Goal: Information Seeking & Learning: Find specific fact

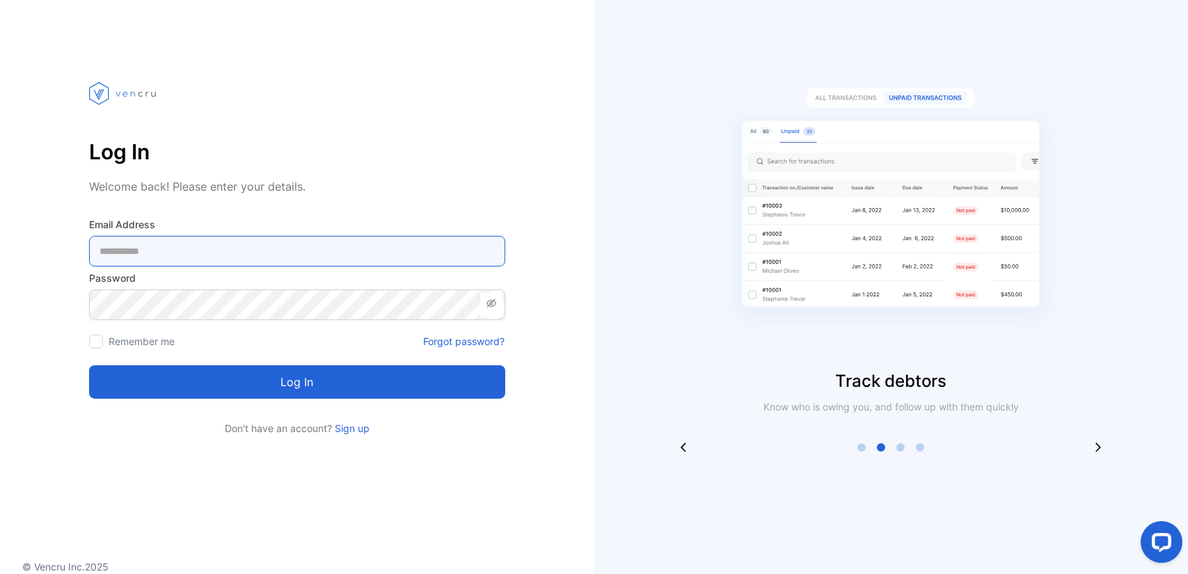
type Address-inputemail "**********"
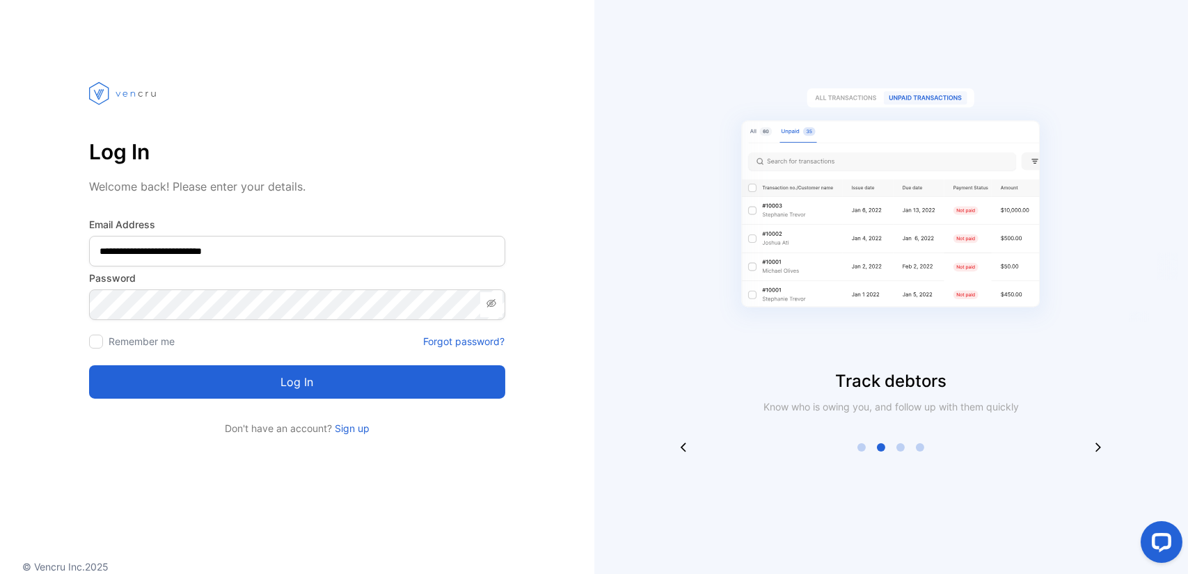
click at [309, 397] on button "Log in" at bounding box center [297, 381] width 416 height 33
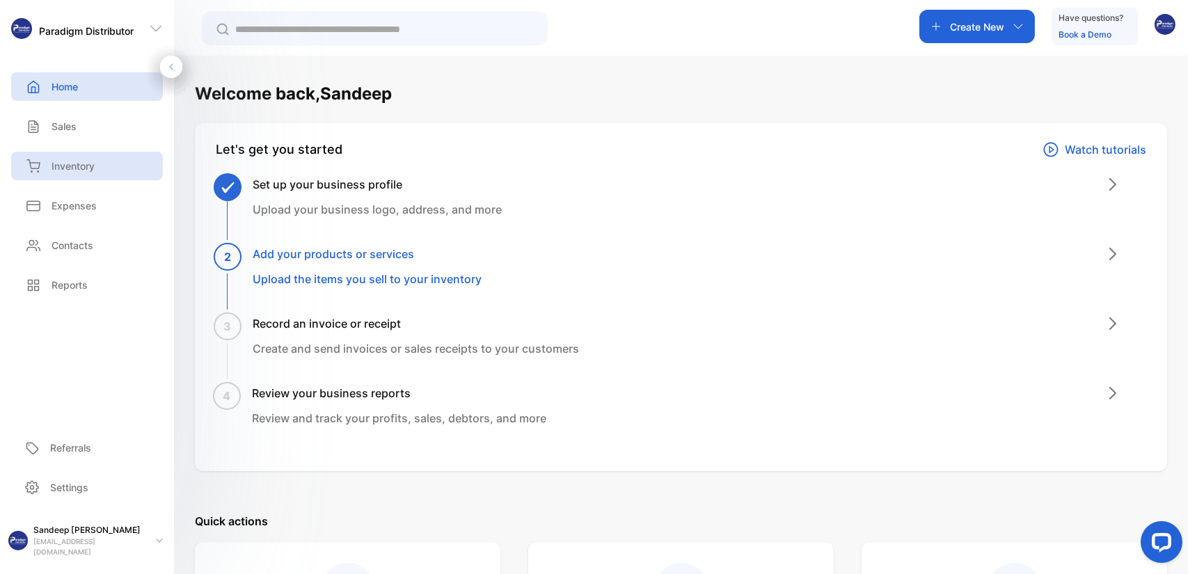
click at [72, 164] on p "Inventory" at bounding box center [73, 166] width 43 height 15
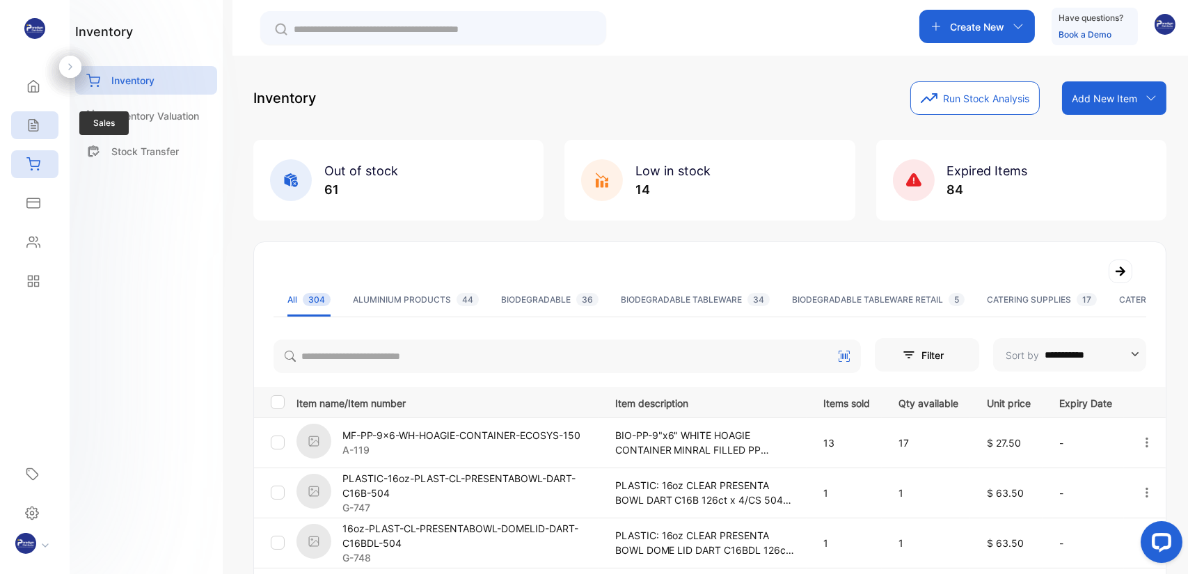
click at [41, 132] on div "Sales" at bounding box center [34, 125] width 47 height 28
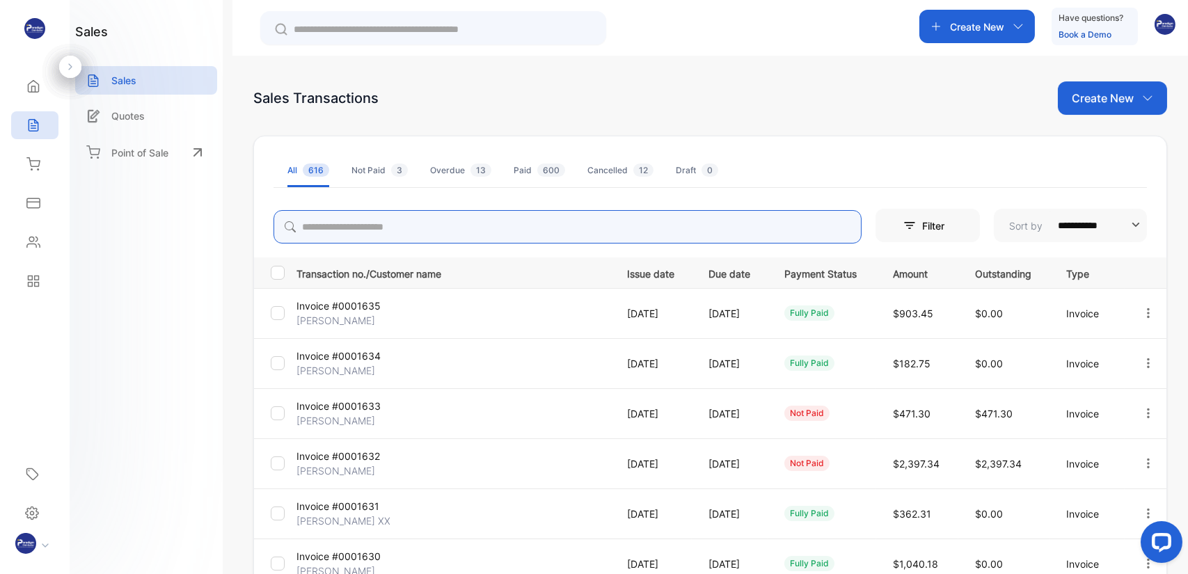
click at [339, 228] on input "search" at bounding box center [568, 226] width 588 height 33
type input "****"
click at [1142, 310] on icon "button" at bounding box center [1148, 313] width 13 height 13
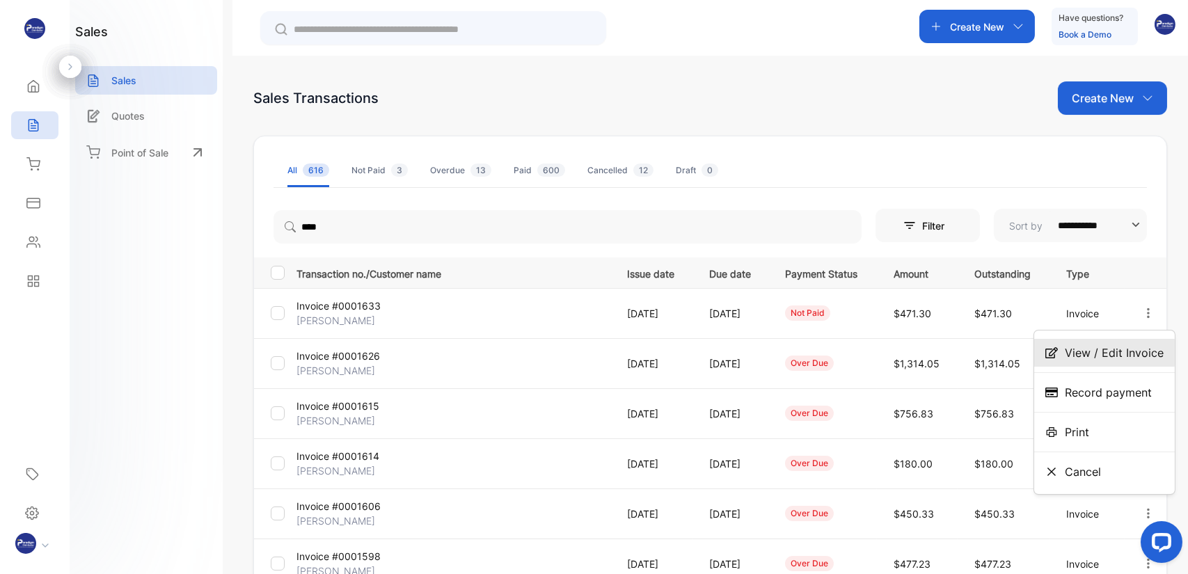
click at [1136, 351] on span "View / Edit Invoice" at bounding box center [1114, 352] width 99 height 17
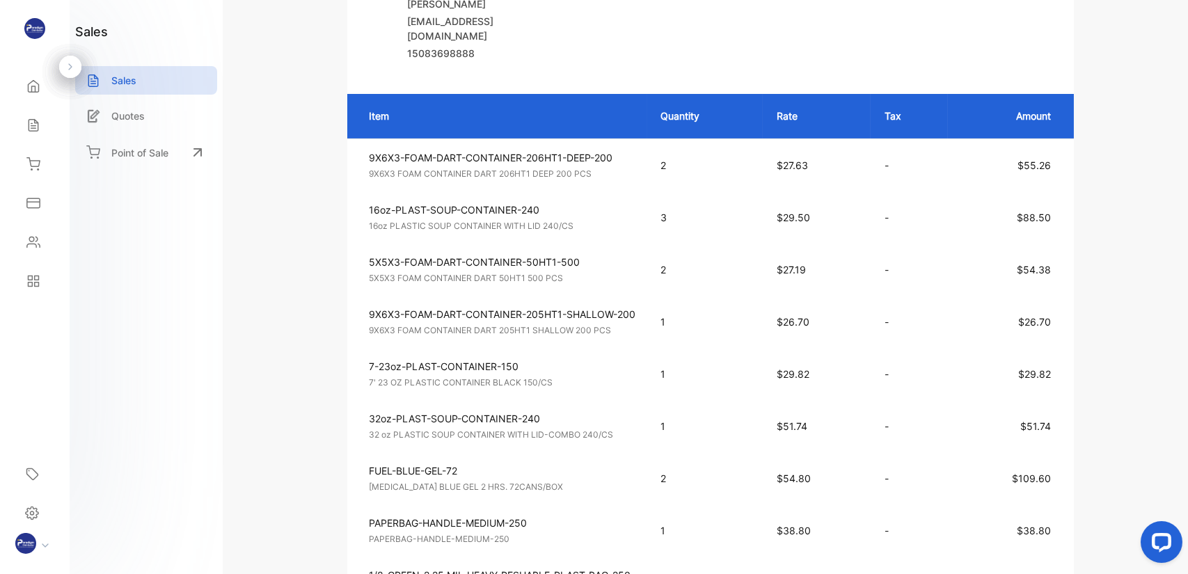
scroll to position [348, 0]
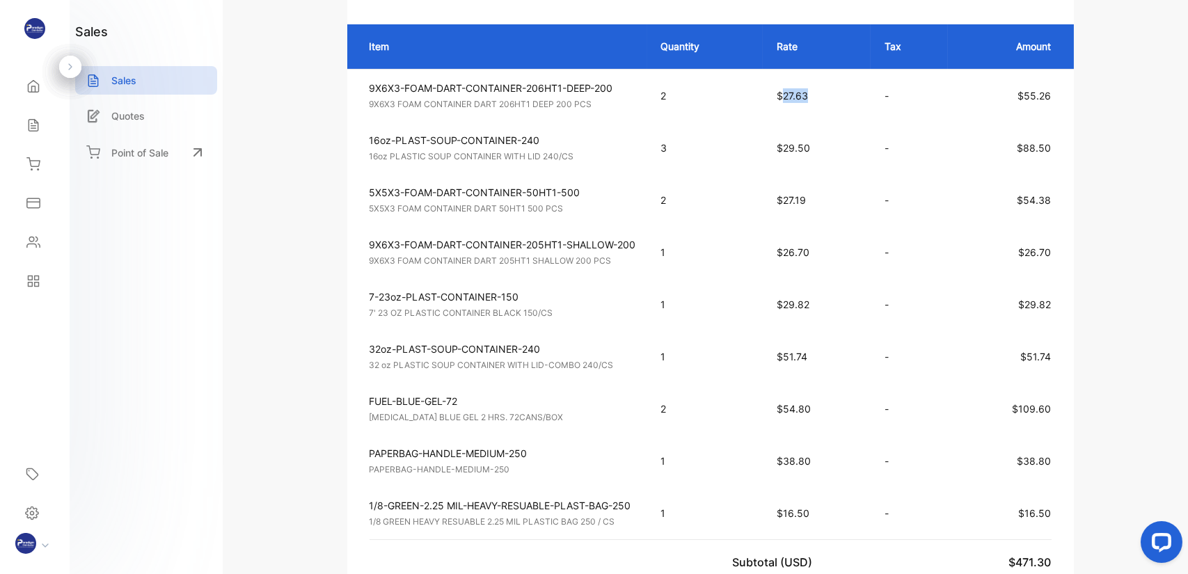
drag, startPoint x: 810, startPoint y: 95, endPoint x: 784, endPoint y: 93, distance: 26.5
click at [784, 93] on p "$27.63" at bounding box center [817, 95] width 80 height 15
copy span "27.63"
drag, startPoint x: 809, startPoint y: 248, endPoint x: 782, endPoint y: 248, distance: 27.1
click at [782, 248] on p "$26.70" at bounding box center [817, 252] width 80 height 15
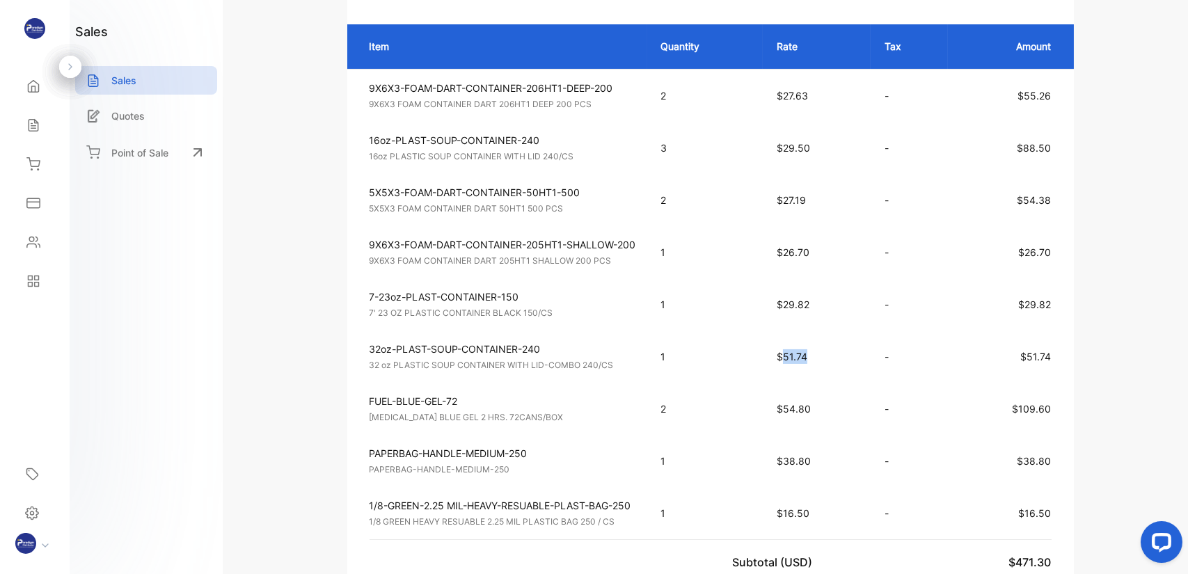
drag, startPoint x: 811, startPoint y: 354, endPoint x: 783, endPoint y: 351, distance: 28.0
click at [783, 351] on p "$51.74" at bounding box center [817, 356] width 80 height 15
copy span "51.74"
click at [621, 315] on td "7-23oz-PLAST-CONTAINER-150 7' 23 OZ PLASTIC CONTAINER BLACK 150/CS Unit price: …" at bounding box center [497, 304] width 300 height 52
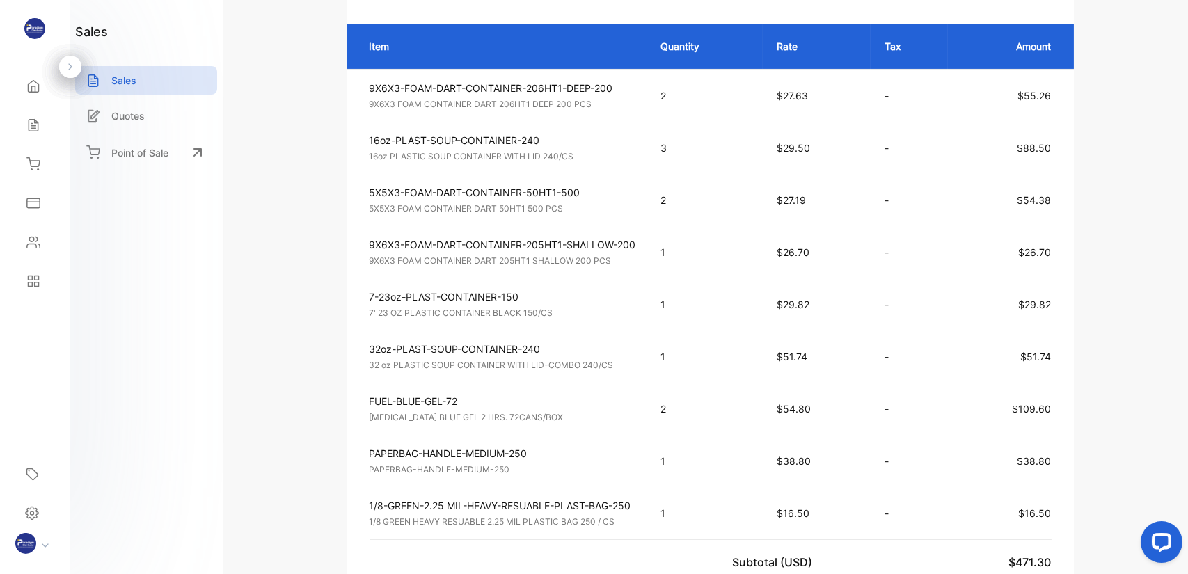
click at [617, 359] on p "32 oz PLASTIC SOUP CONTAINER WITH LID-COMBO 240/CS" at bounding box center [503, 365] width 267 height 13
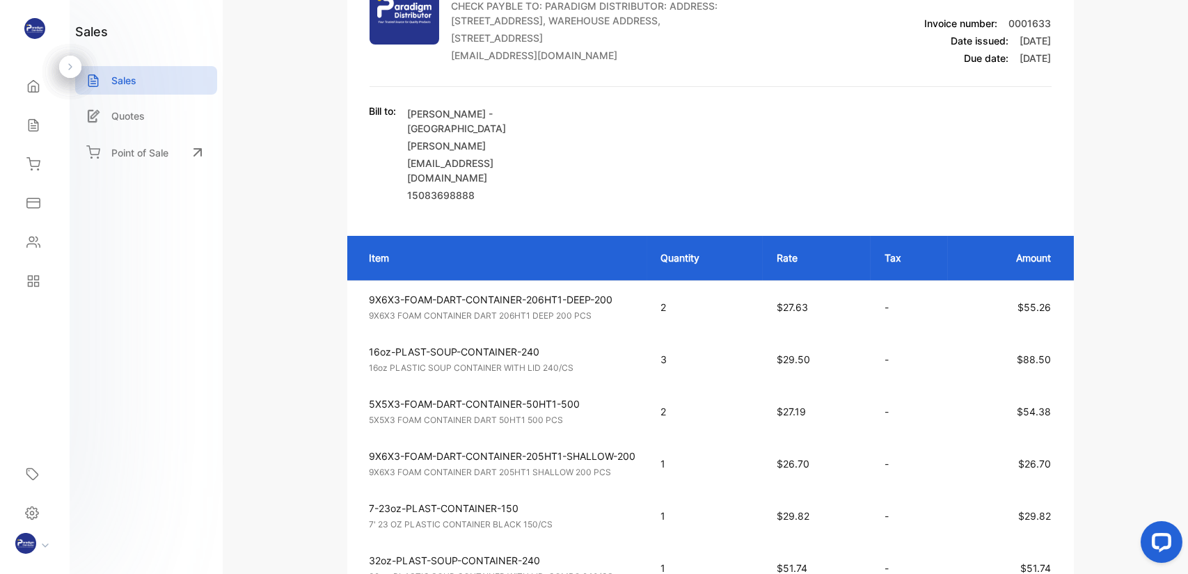
scroll to position [0, 0]
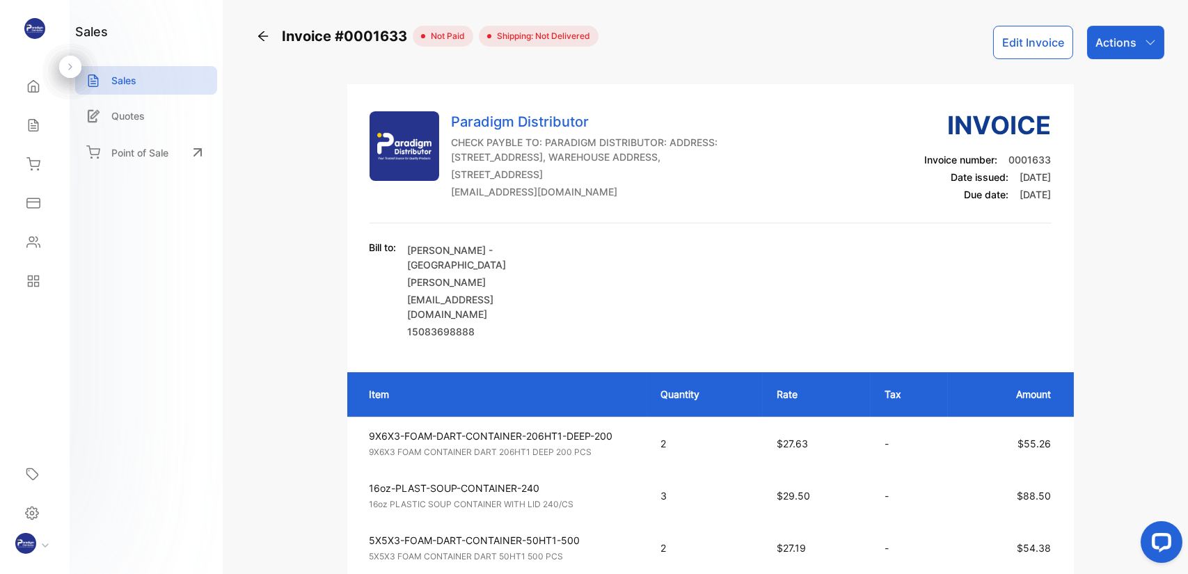
click at [263, 38] on icon at bounding box center [263, 36] width 14 height 14
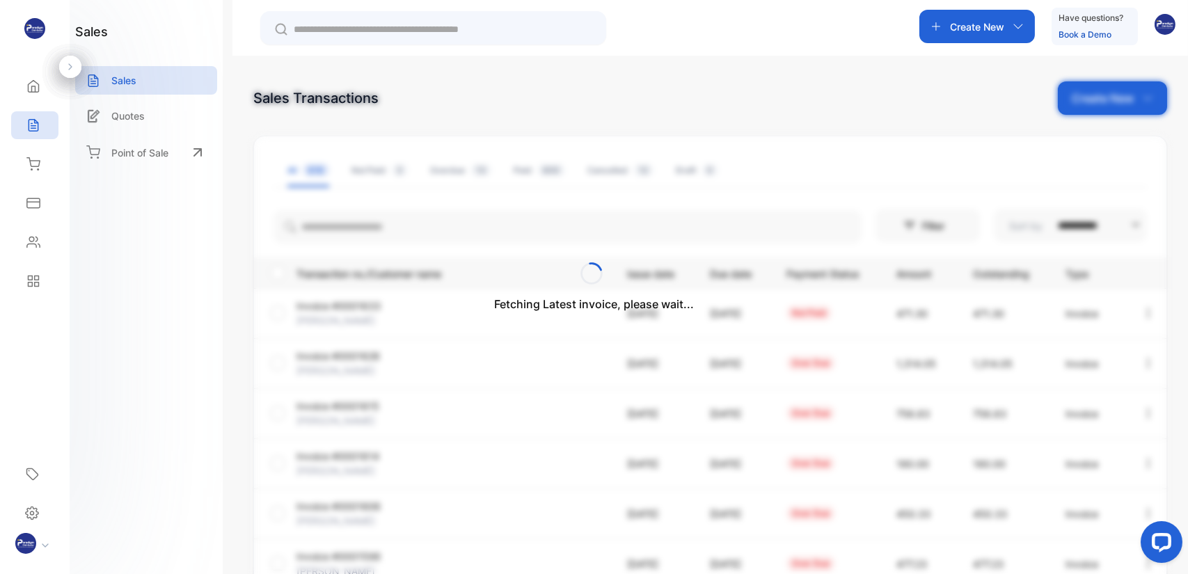
click at [343, 214] on div "Fetching Latest invoice, please wait..." at bounding box center [594, 287] width 1188 height 574
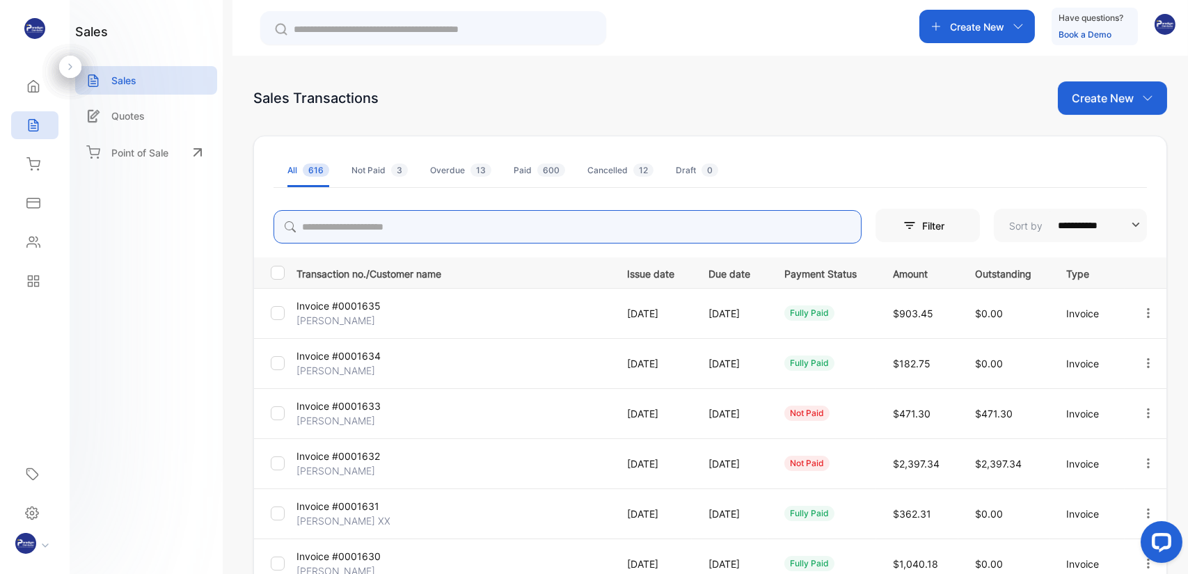
click at [348, 232] on input "search" at bounding box center [568, 226] width 588 height 33
type input "****"
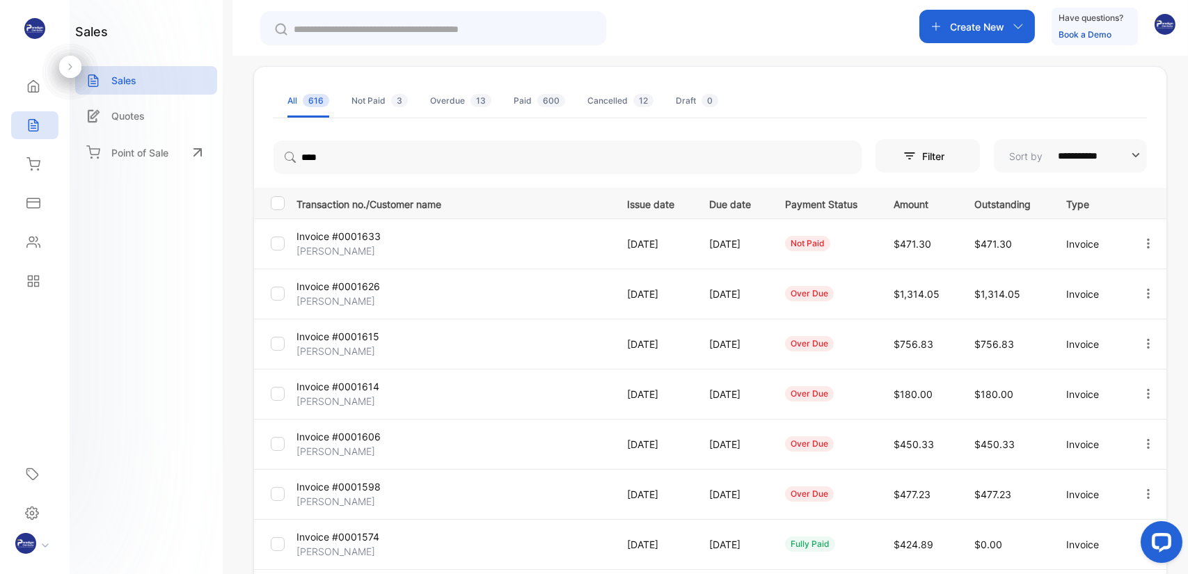
click at [337, 443] on p "Invoice #0001606" at bounding box center [348, 436] width 104 height 15
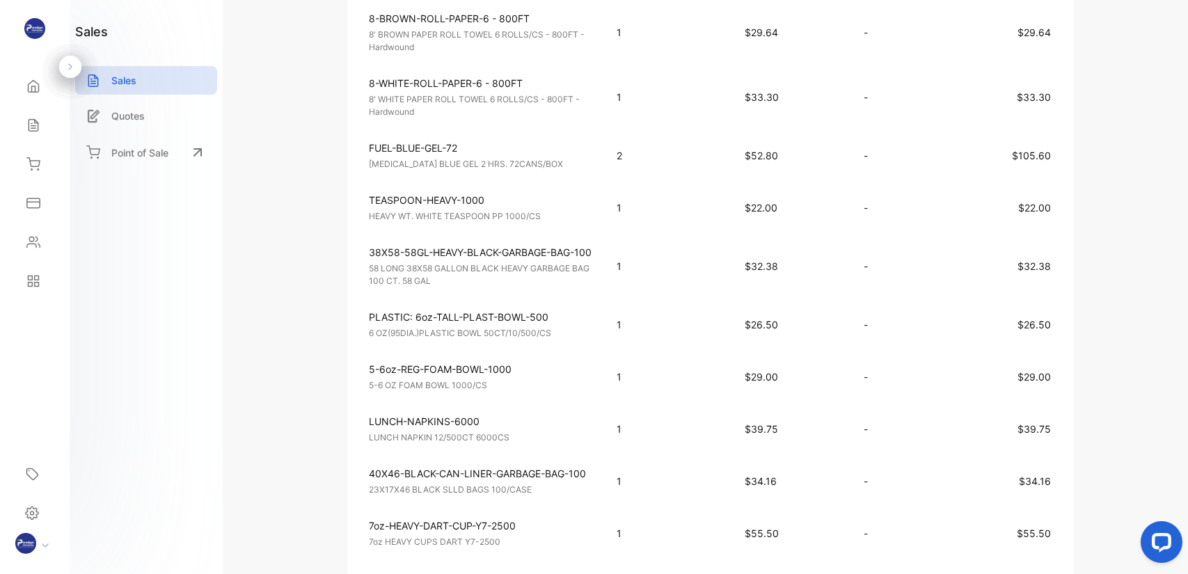
scroll to position [487, 0]
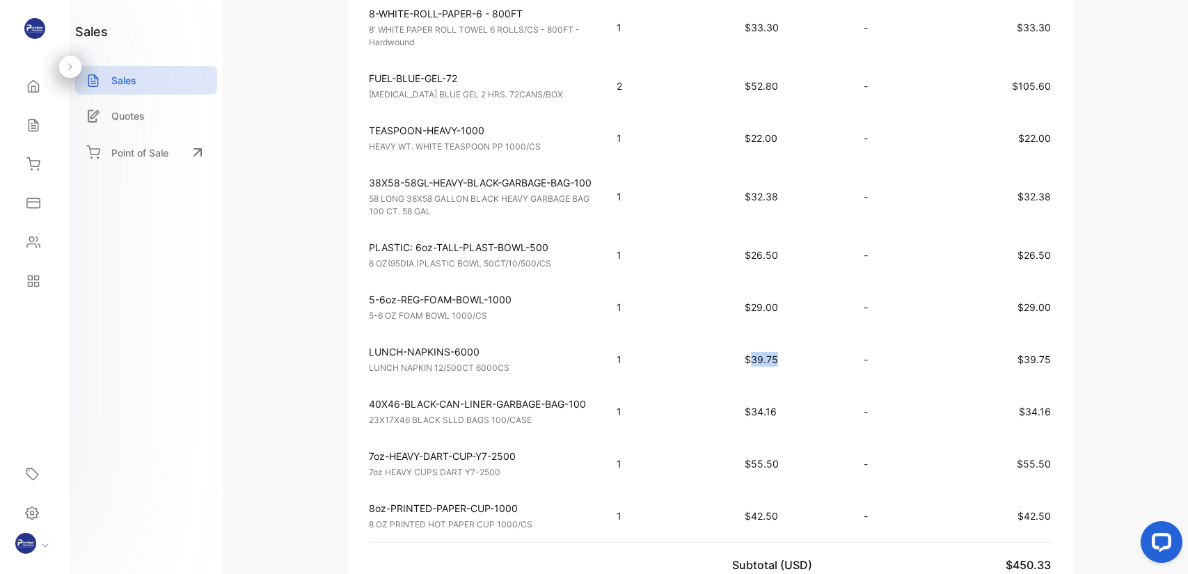
drag, startPoint x: 779, startPoint y: 354, endPoint x: 755, endPoint y: 356, distance: 24.4
click at [755, 356] on p "$39.75" at bounding box center [790, 359] width 90 height 15
click at [804, 358] on p "$39.75" at bounding box center [790, 359] width 90 height 15
drag, startPoint x: 777, startPoint y: 356, endPoint x: 754, endPoint y: 358, distance: 23.1
click at [754, 358] on span "$39.75" at bounding box center [761, 360] width 33 height 12
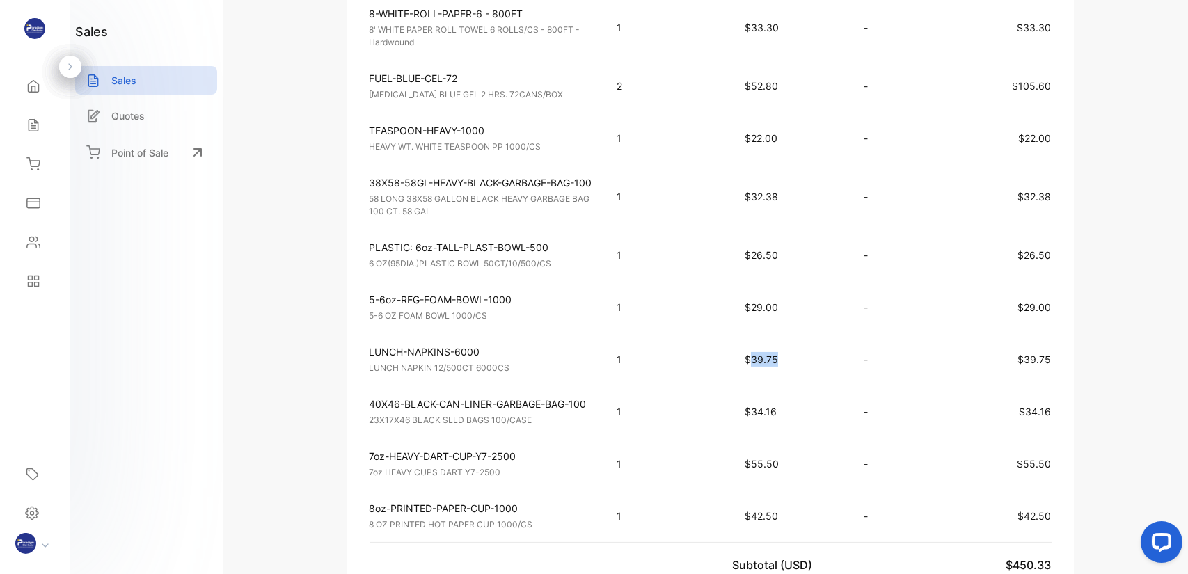
click at [814, 362] on td "$39.75" at bounding box center [790, 359] width 118 height 52
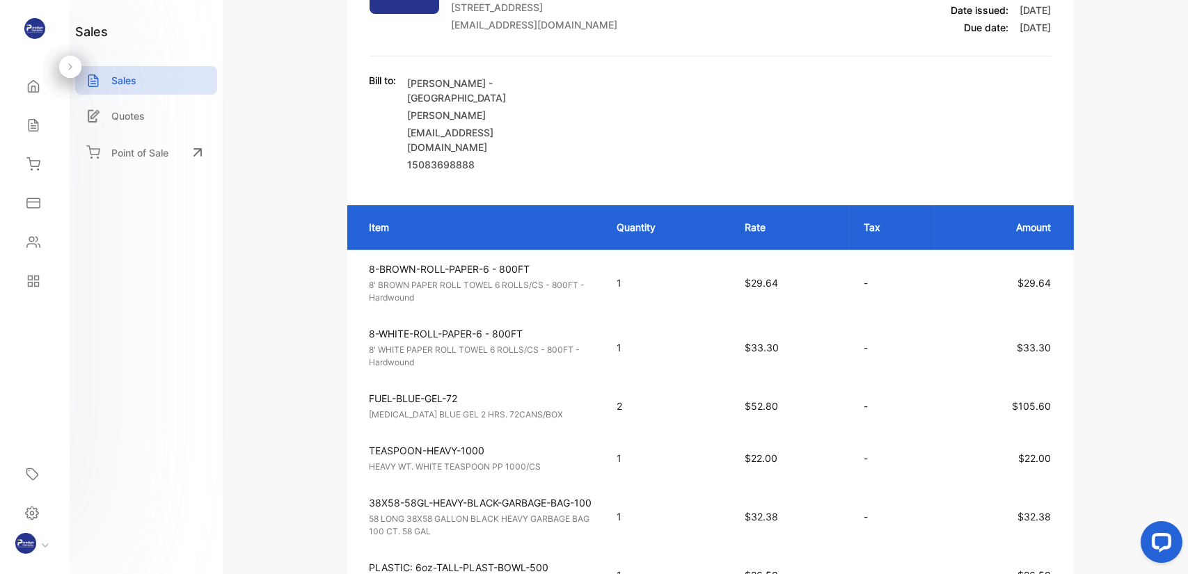
scroll to position [209, 0]
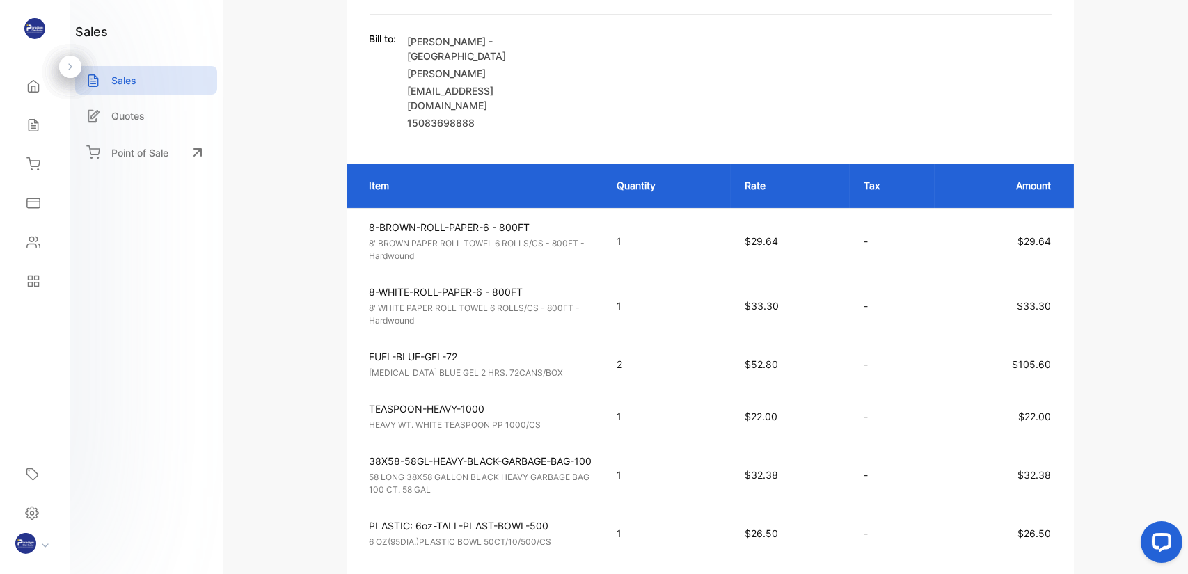
drag, startPoint x: 832, startPoint y: 277, endPoint x: 840, endPoint y: 293, distance: 17.7
click at [832, 278] on td "$33.30" at bounding box center [790, 306] width 118 height 65
click at [841, 300] on td "$33.30" at bounding box center [790, 306] width 118 height 65
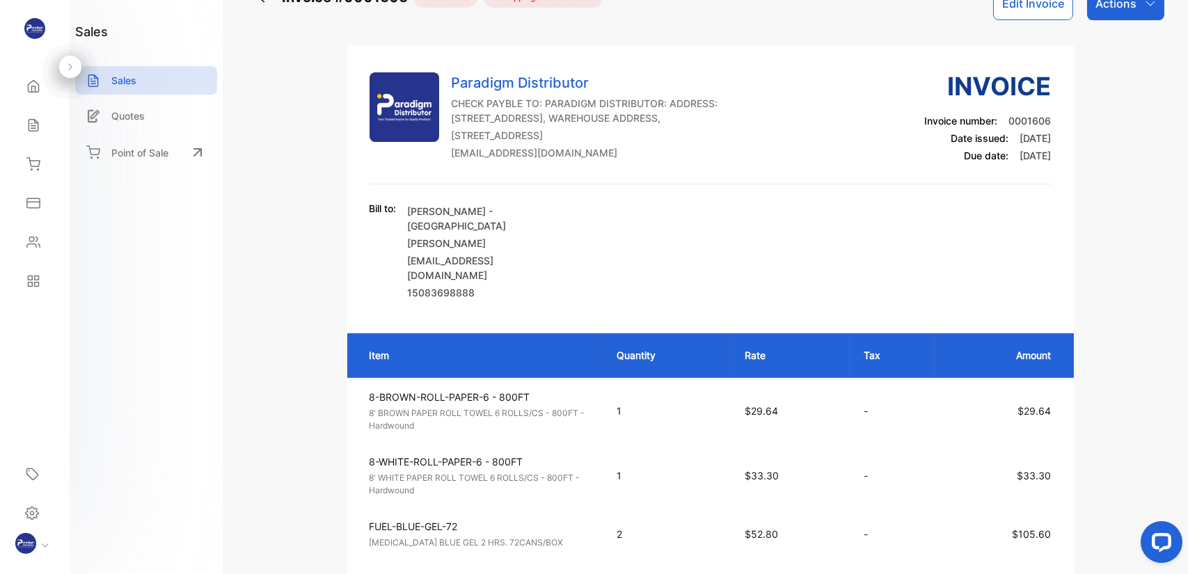
scroll to position [0, 0]
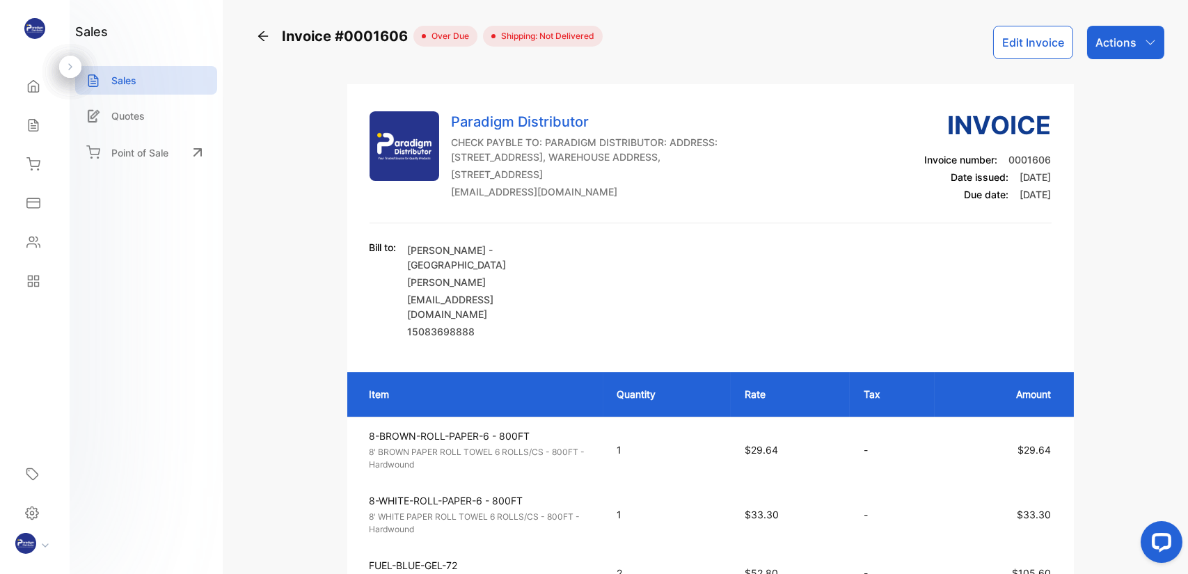
click at [262, 31] on icon at bounding box center [263, 36] width 14 height 14
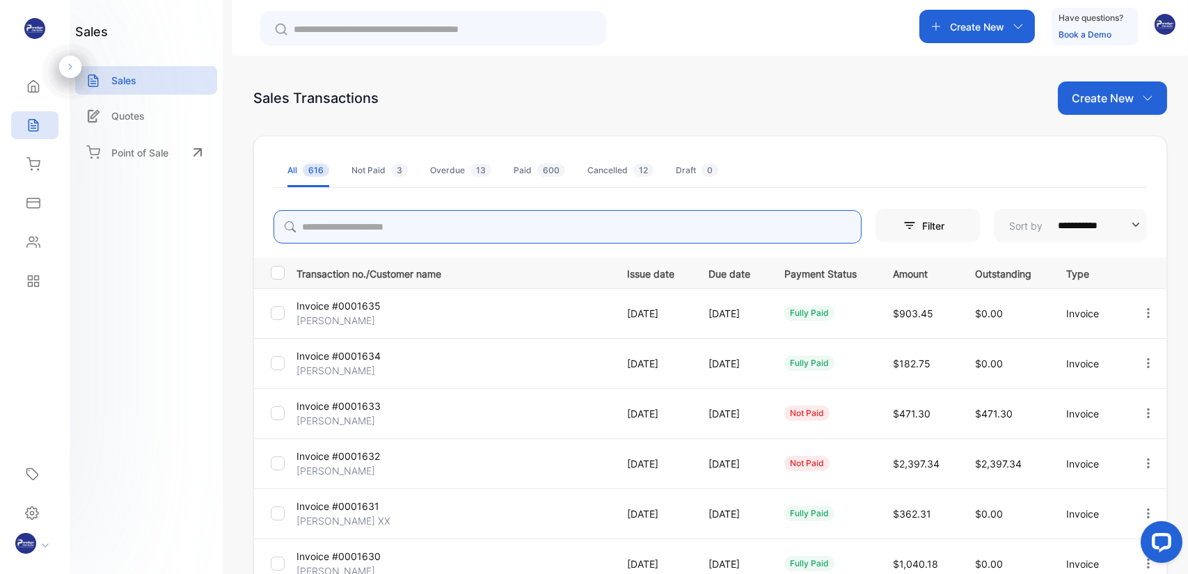
click at [369, 212] on input "search" at bounding box center [568, 226] width 588 height 33
type input "****"
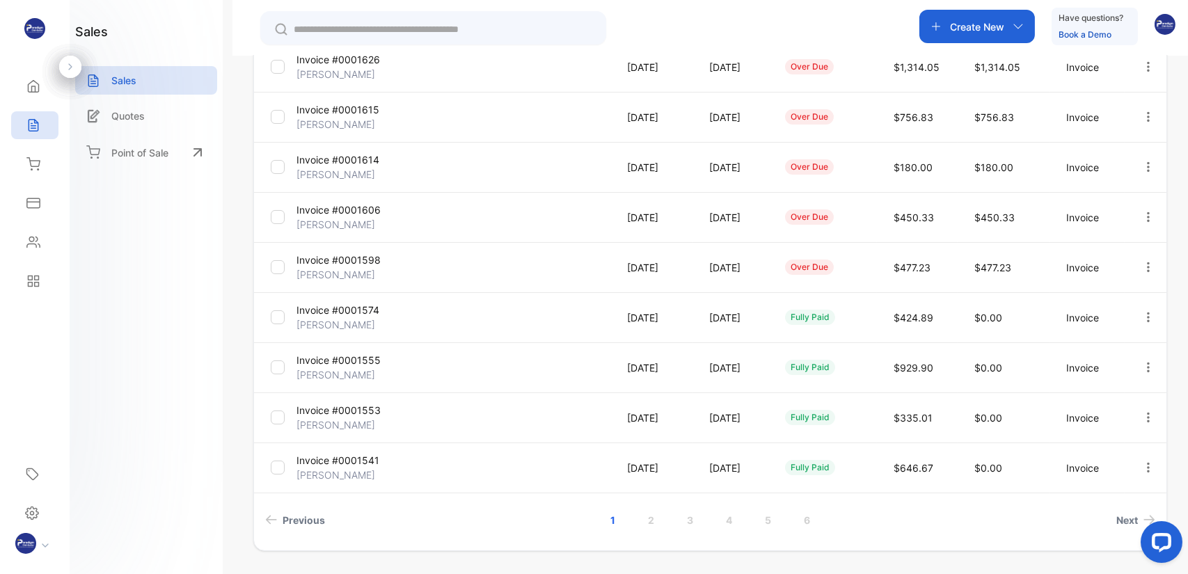
scroll to position [337, 0]
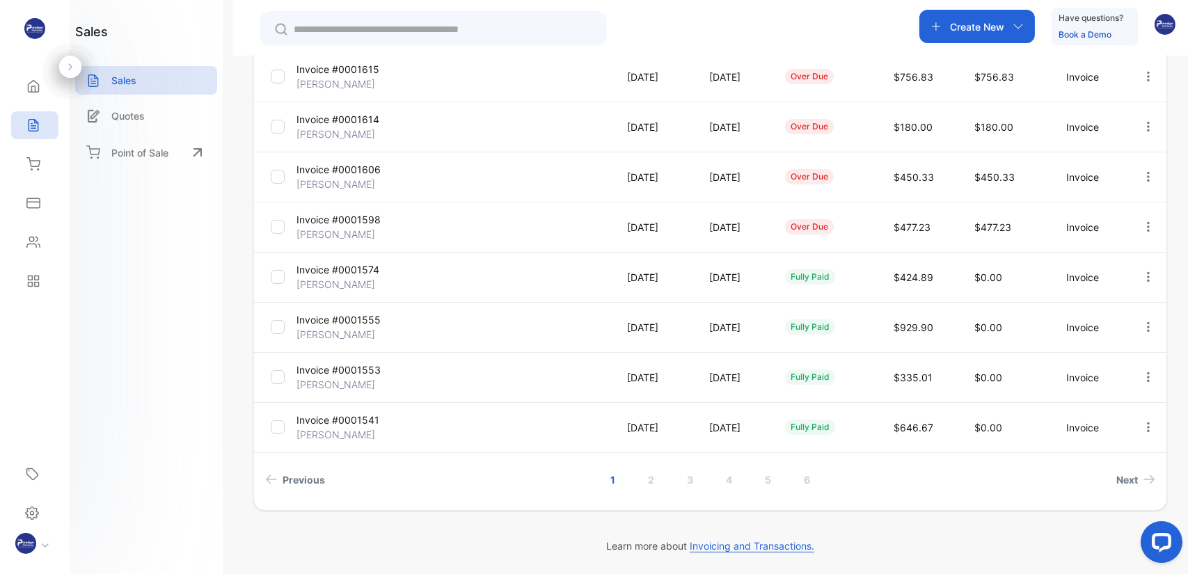
click at [324, 429] on p "[PERSON_NAME]" at bounding box center [348, 434] width 104 height 15
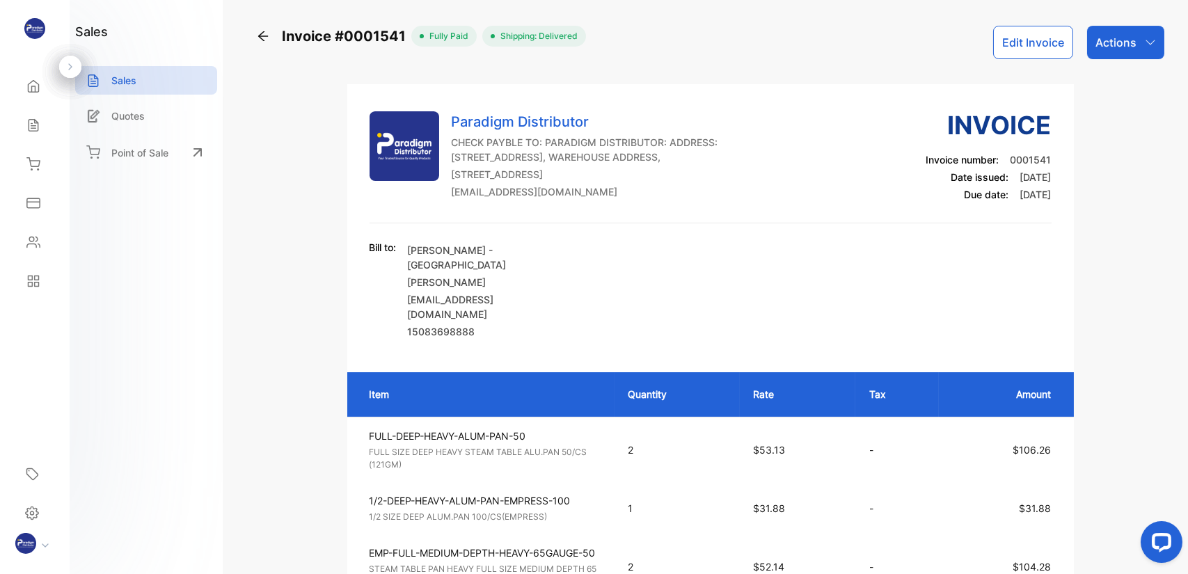
click at [262, 40] on icon at bounding box center [263, 36] width 14 height 14
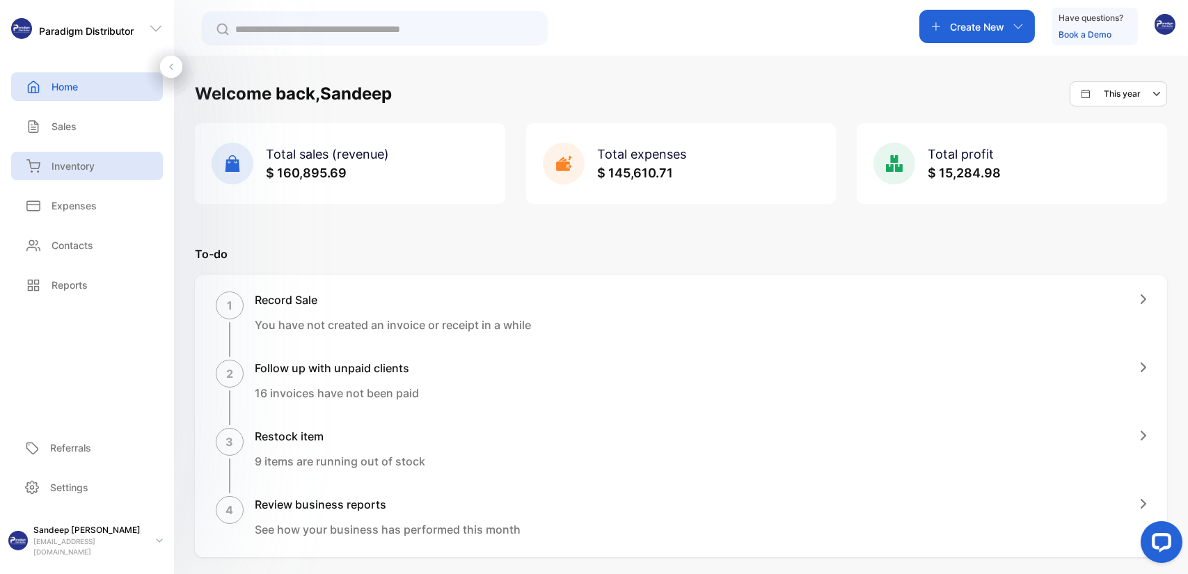
click at [67, 166] on p "Inventory" at bounding box center [73, 166] width 43 height 15
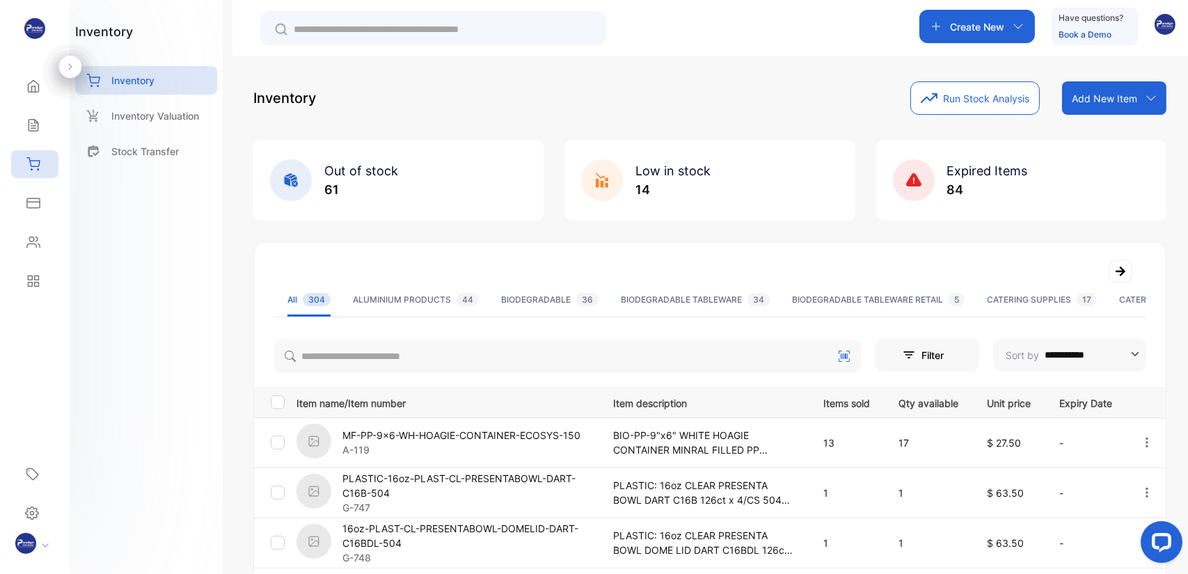
click at [235, 246] on div "**********" at bounding box center [710, 343] width 956 height 574
click at [244, 258] on div "**********" at bounding box center [710, 343] width 956 height 574
click at [34, 118] on icon at bounding box center [33, 125] width 14 height 14
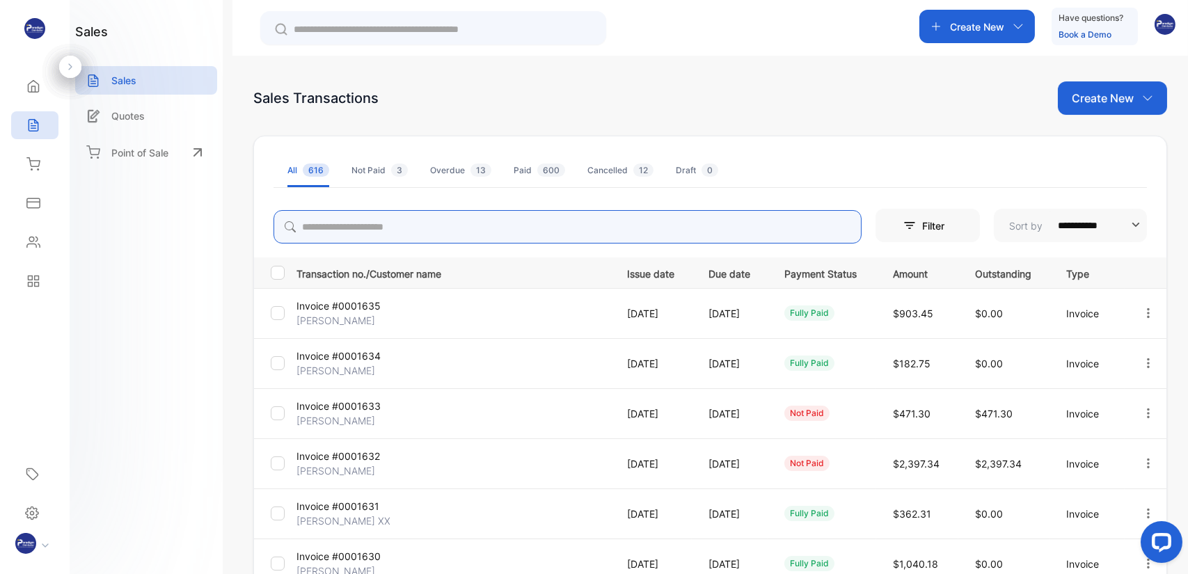
click at [346, 225] on input "search" at bounding box center [568, 226] width 588 height 33
type input "****"
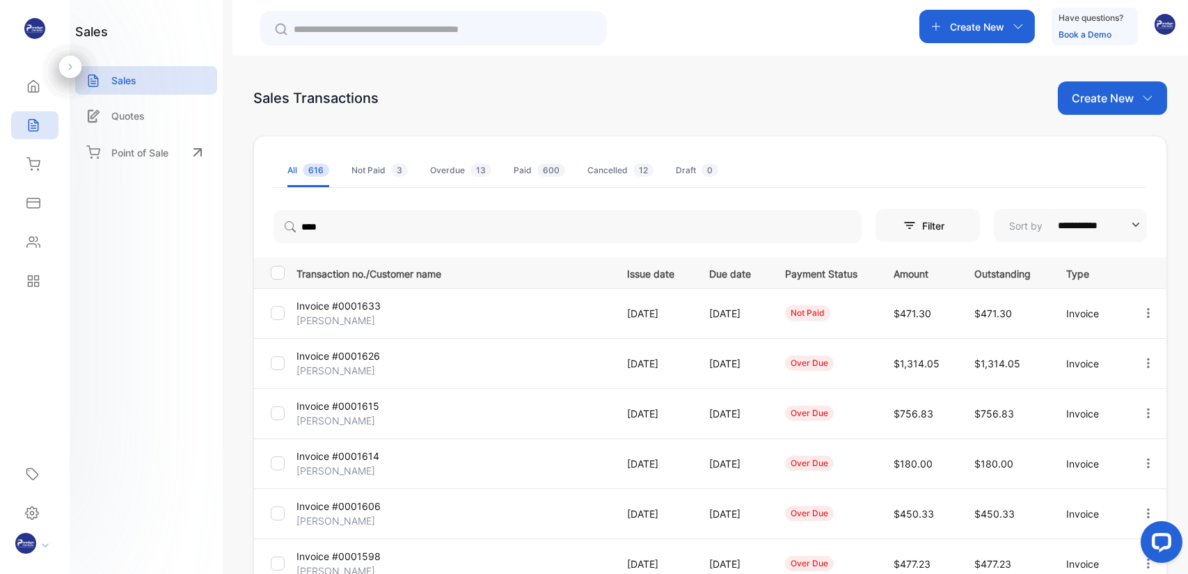
click at [237, 305] on div "**********" at bounding box center [710, 343] width 956 height 574
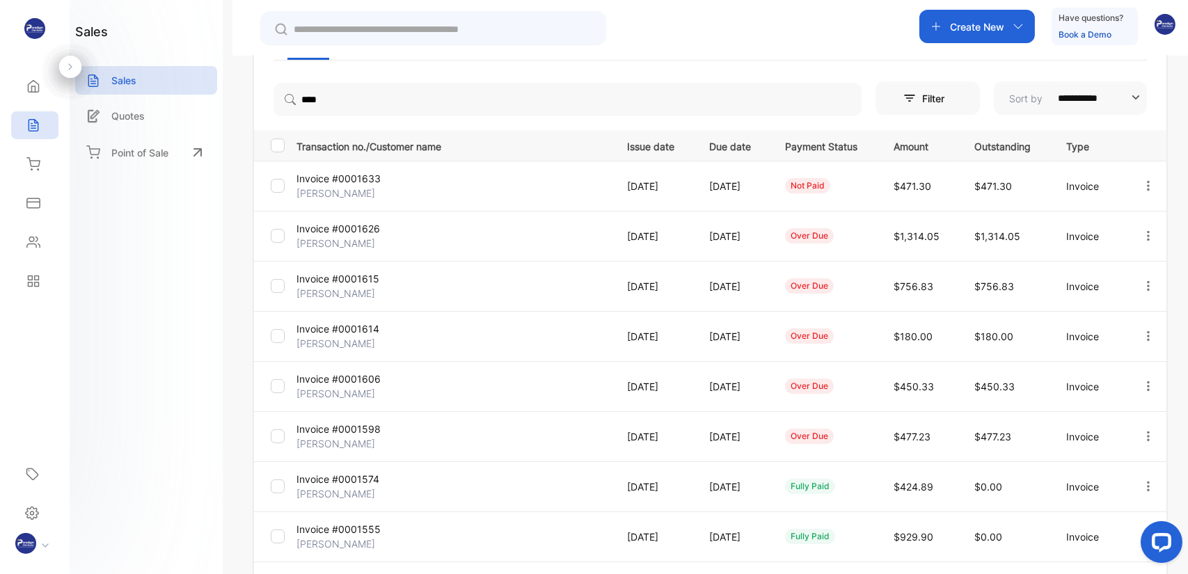
scroll to position [139, 0]
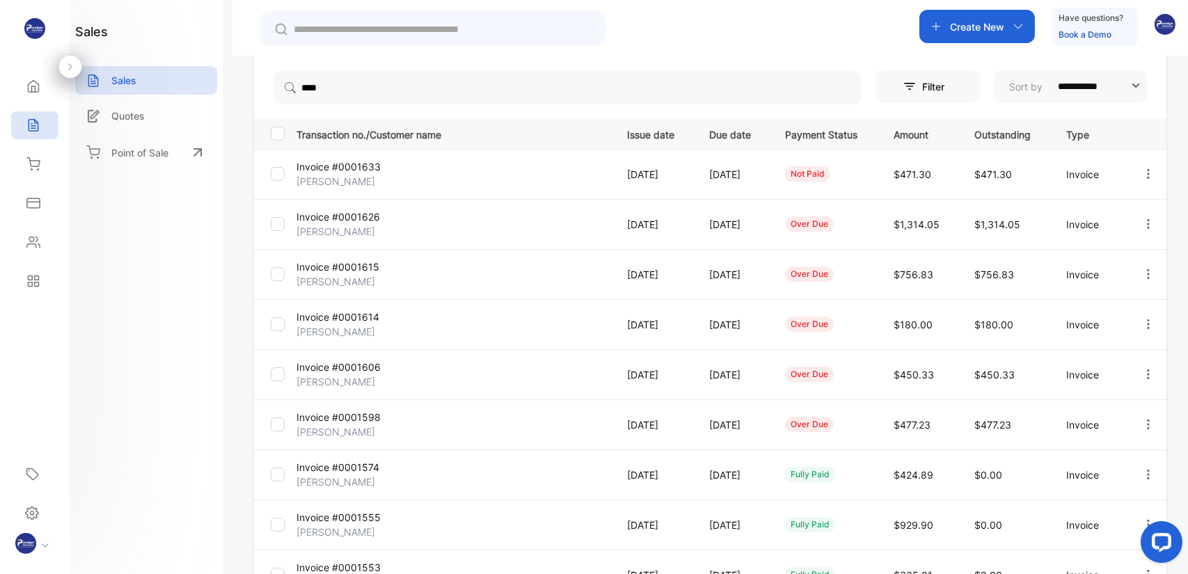
click at [338, 229] on p "[PERSON_NAME]" at bounding box center [348, 231] width 104 height 15
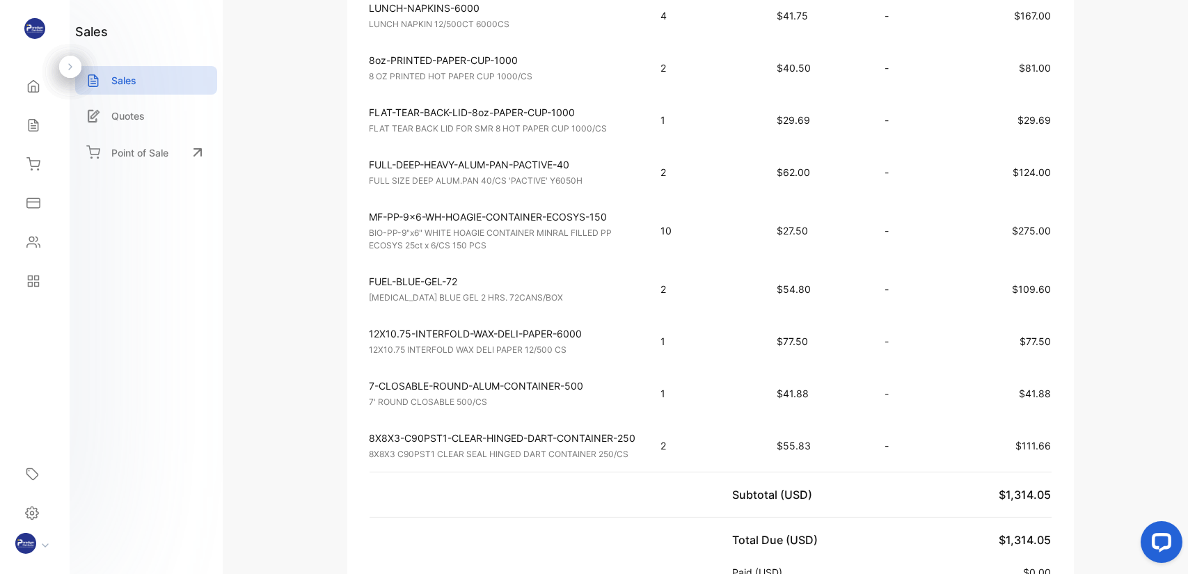
scroll to position [696, 0]
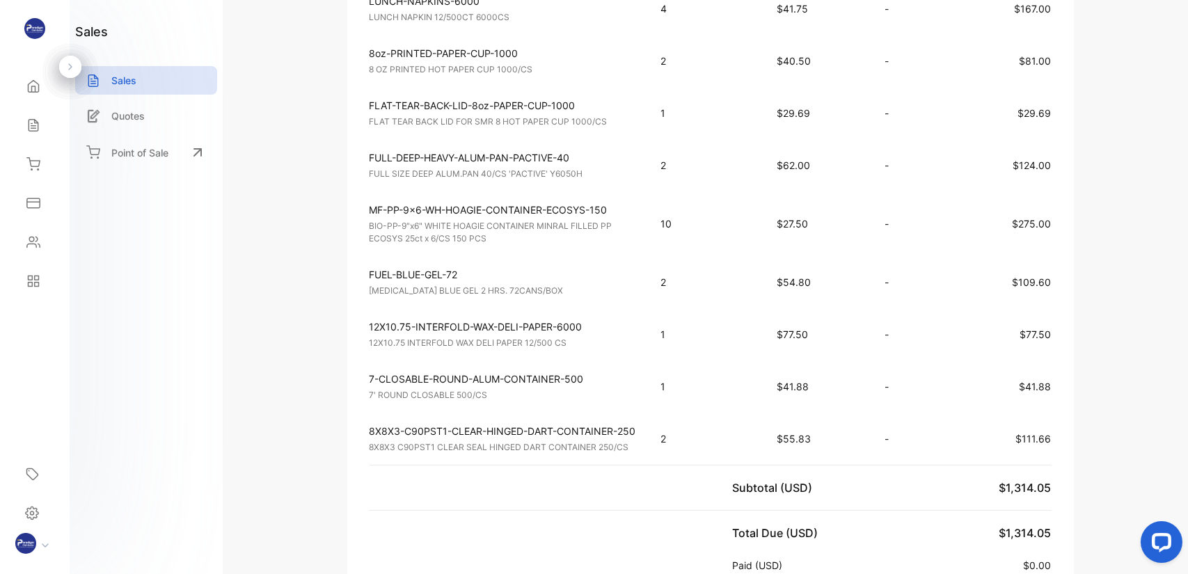
click at [580, 322] on p "12X10.75-INTERFOLD-WAX-DELI-PAPER-6000" at bounding box center [503, 326] width 267 height 15
drag, startPoint x: 814, startPoint y: 333, endPoint x: 784, endPoint y: 330, distance: 30.1
click at [784, 330] on p "$77.50" at bounding box center [817, 334] width 80 height 15
copy span "77.50"
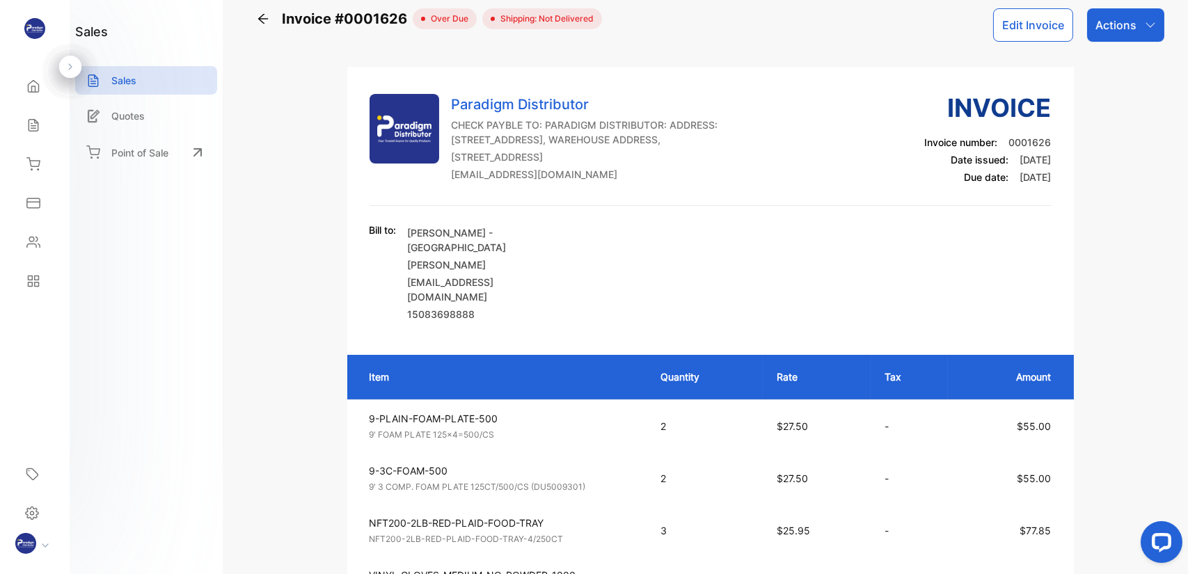
scroll to position [0, 0]
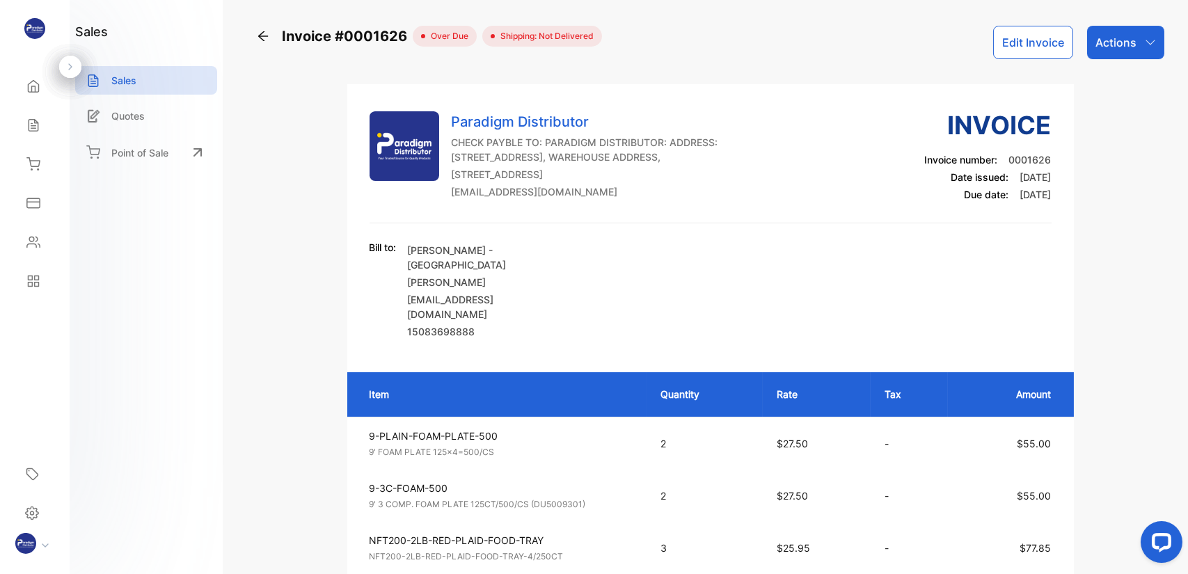
click at [267, 41] on icon at bounding box center [263, 36] width 14 height 14
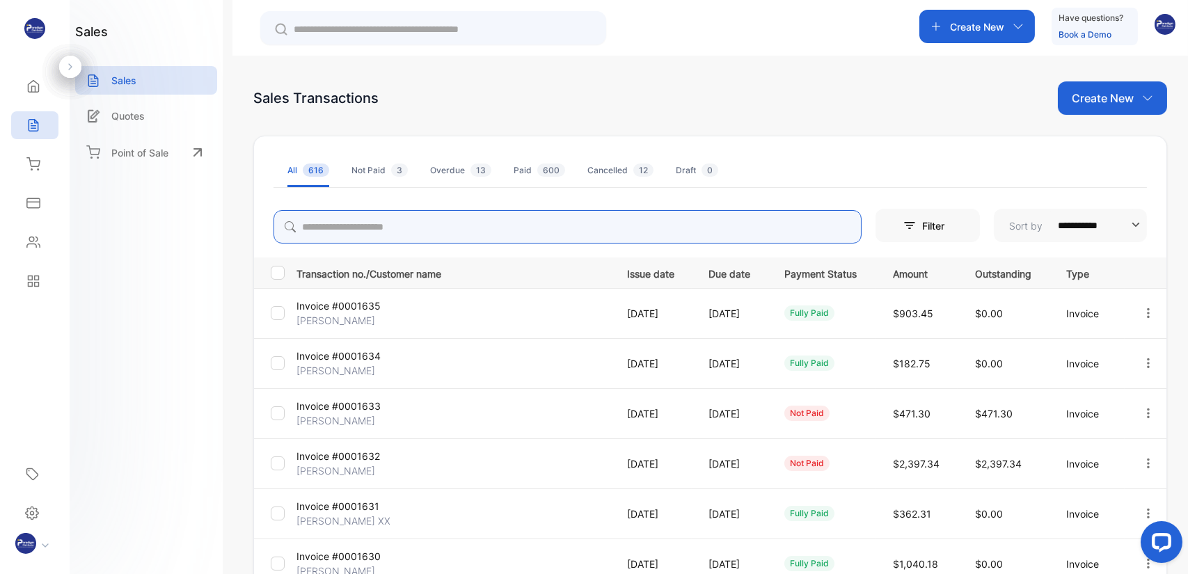
click at [355, 220] on input "search" at bounding box center [568, 226] width 588 height 33
type input "****"
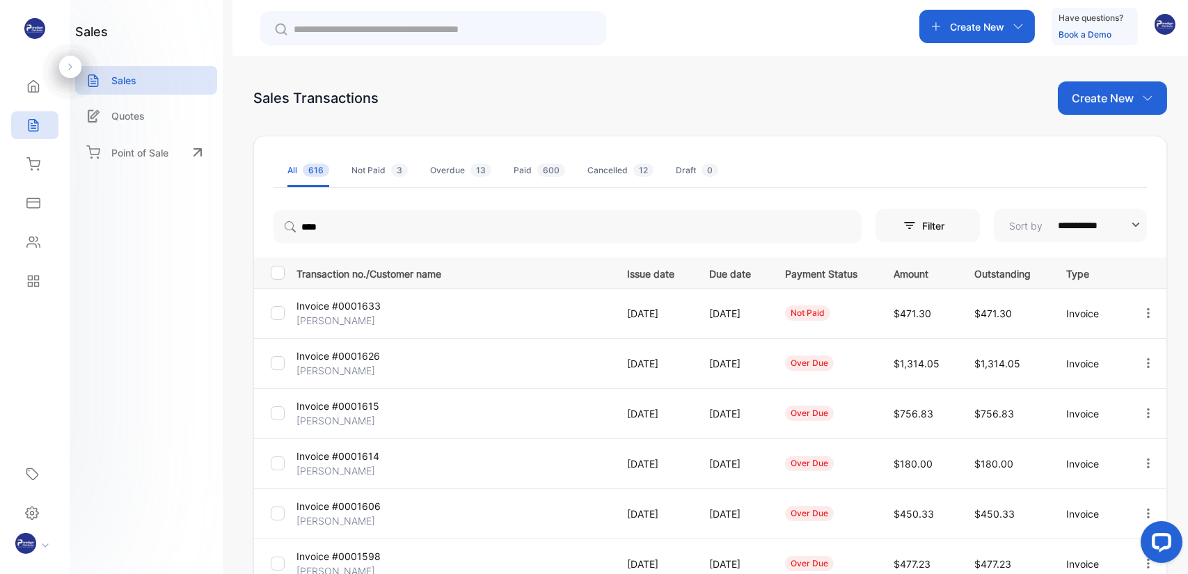
click at [334, 408] on p "Invoice #0001615" at bounding box center [348, 406] width 104 height 15
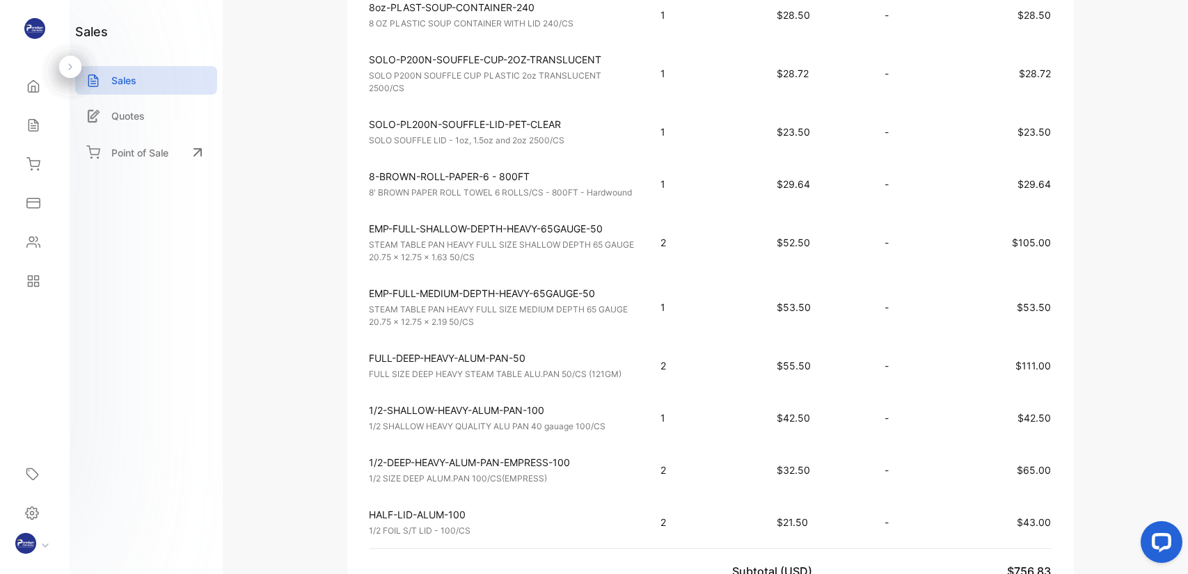
scroll to position [766, 0]
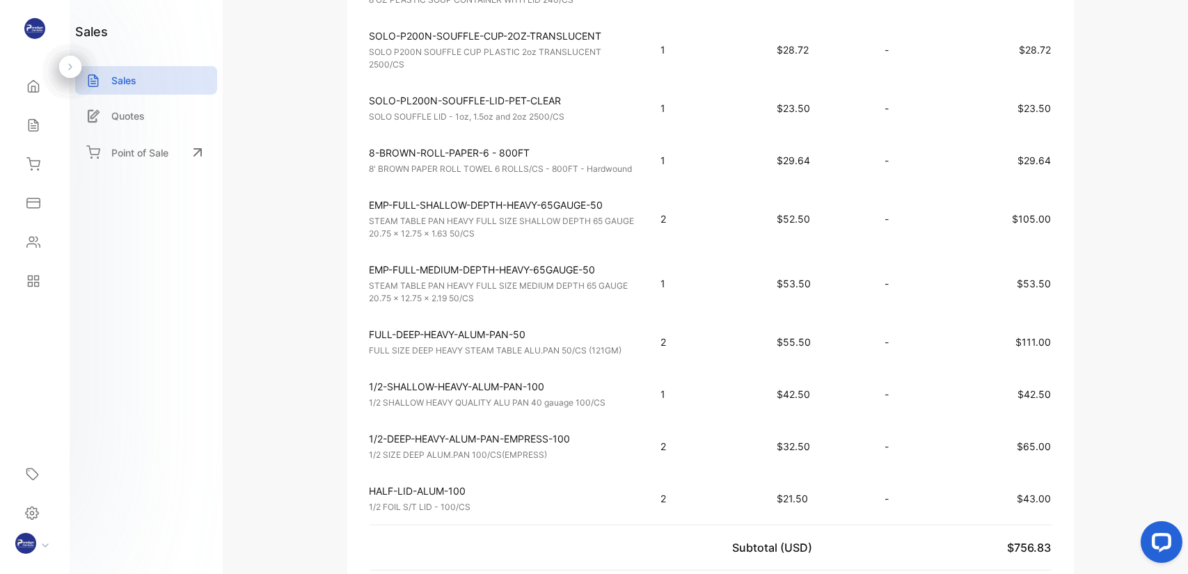
click at [450, 359] on td "FULL-DEEP-HEAVY-ALUM-PAN-50 FULL SIZE DEEP HEAVY STEAM TABLE ALU.PAN 50/CS (121…" at bounding box center [497, 342] width 300 height 52
click at [529, 147] on p "8-BROWN-ROLL-PAPER-6 - 800FT" at bounding box center [503, 152] width 267 height 15
click at [806, 155] on span "$29.64" at bounding box center [793, 161] width 33 height 12
drag, startPoint x: 809, startPoint y: 154, endPoint x: 768, endPoint y: 155, distance: 41.1
click at [768, 155] on td "$29.64" at bounding box center [817, 160] width 108 height 52
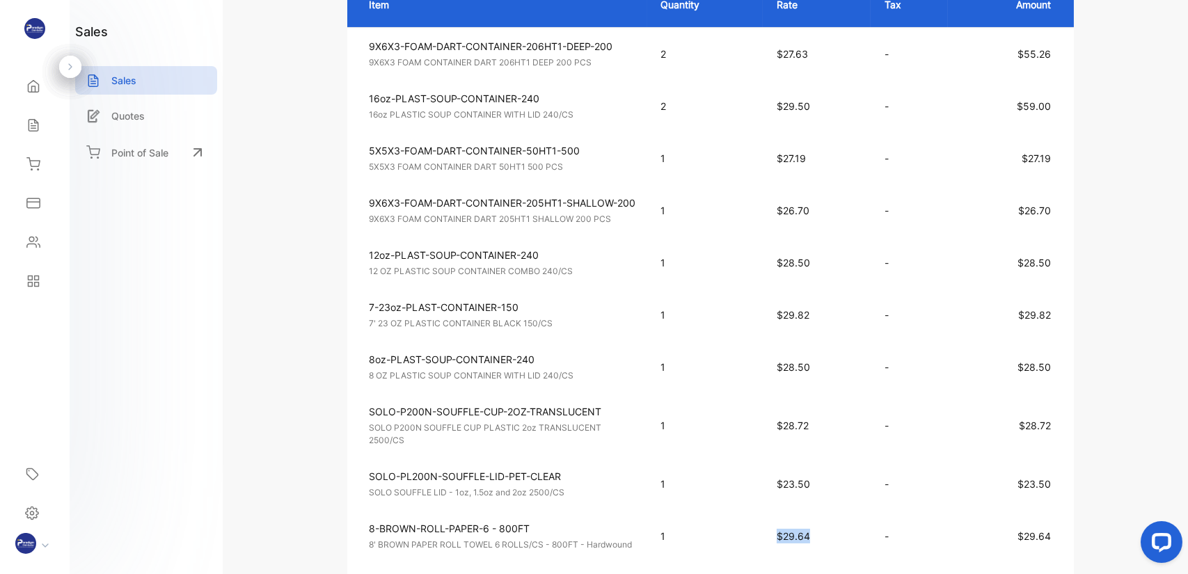
scroll to position [418, 0]
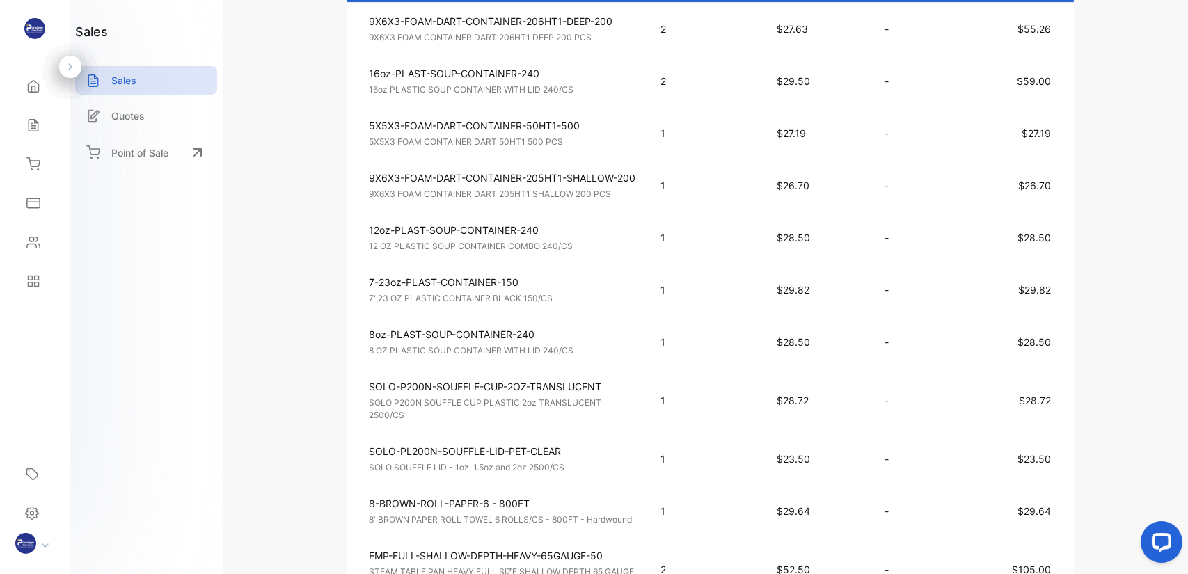
scroll to position [348, 0]
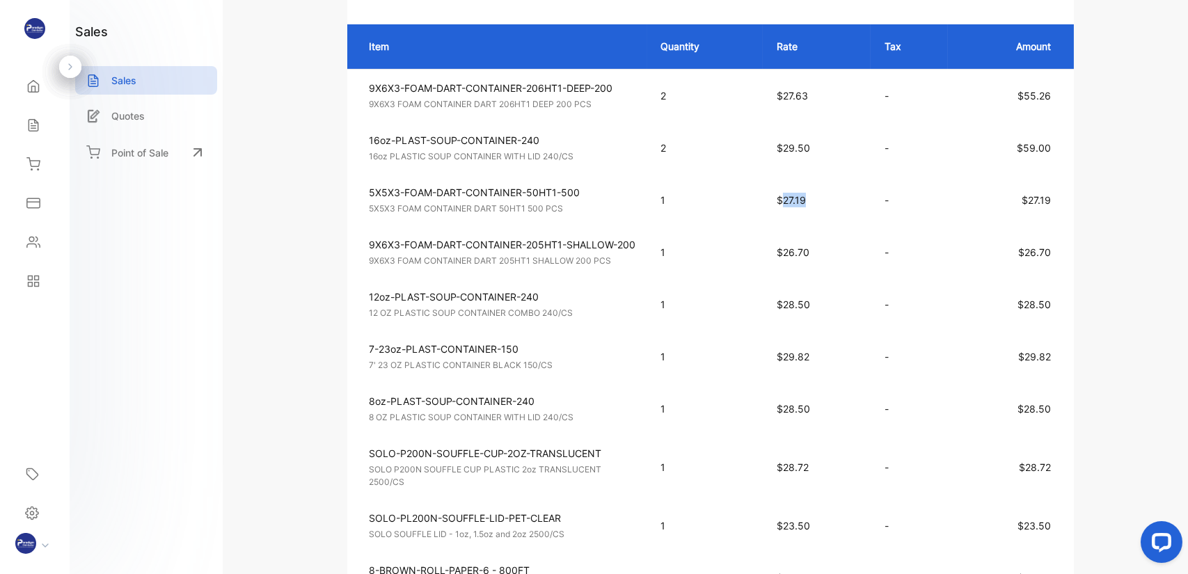
drag, startPoint x: 809, startPoint y: 198, endPoint x: 784, endPoint y: 198, distance: 25.8
click at [784, 198] on p "$27.19" at bounding box center [817, 200] width 80 height 15
copy span "27.19"
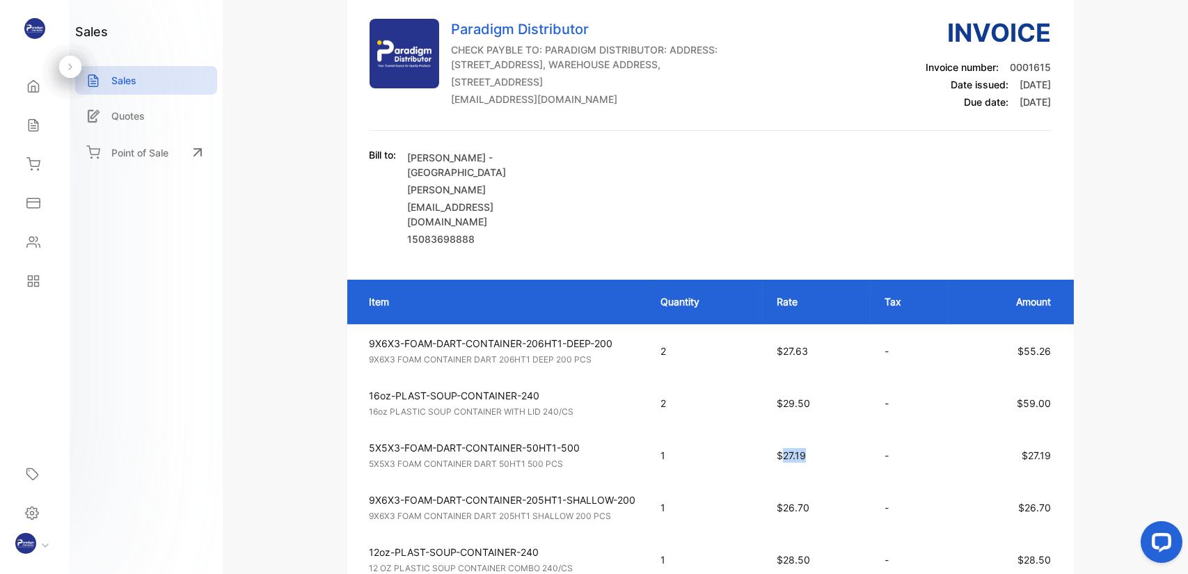
scroll to position [0, 0]
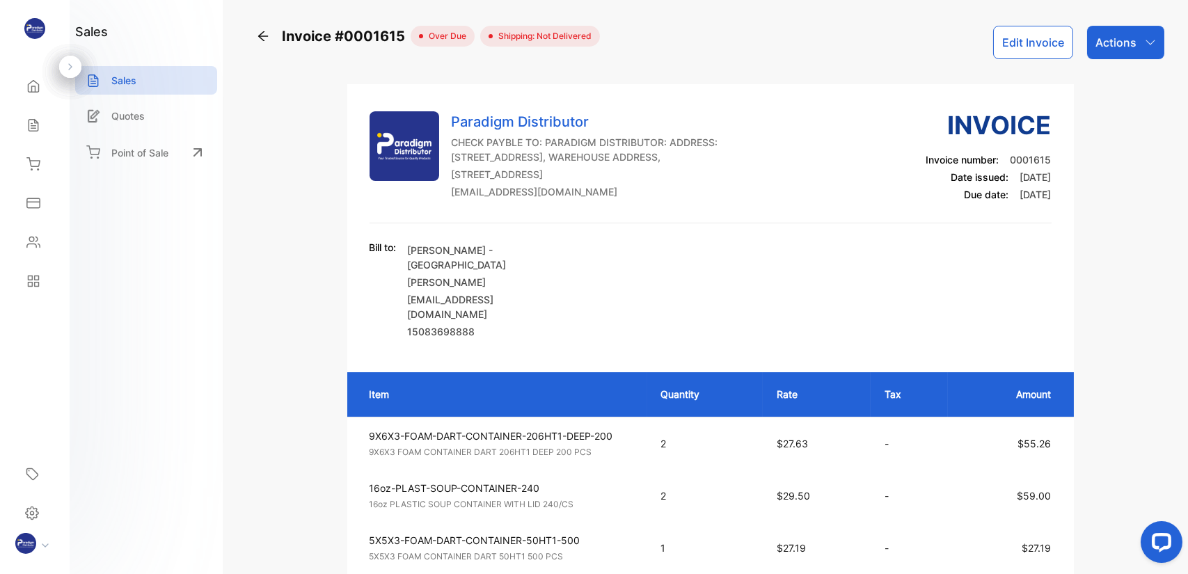
click at [265, 34] on icon at bounding box center [263, 36] width 14 height 14
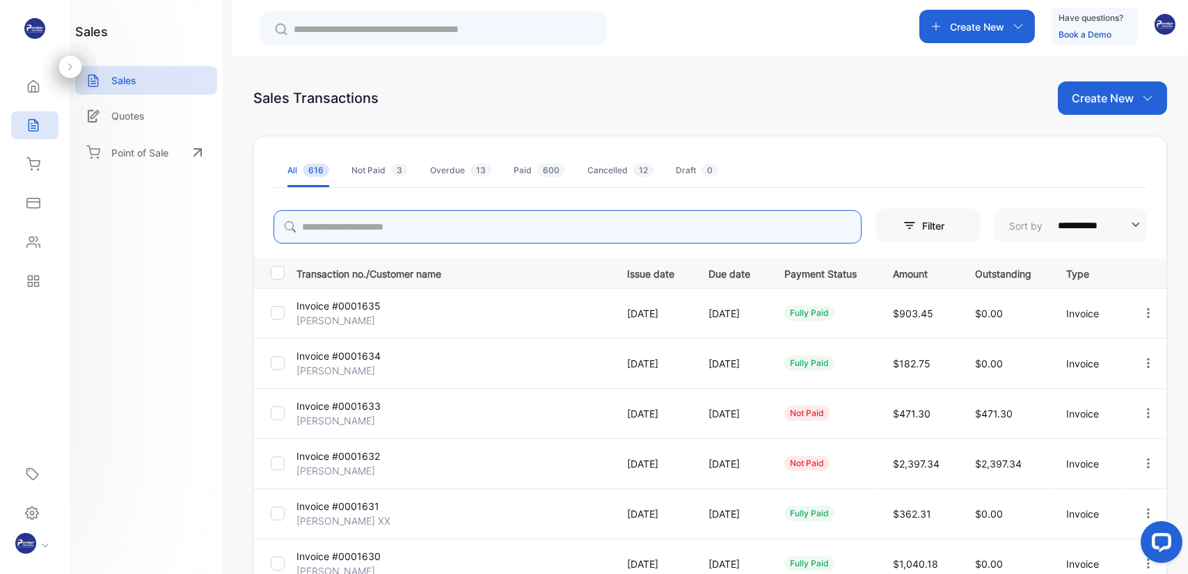
click at [349, 228] on input "search" at bounding box center [568, 226] width 588 height 33
type input "****"
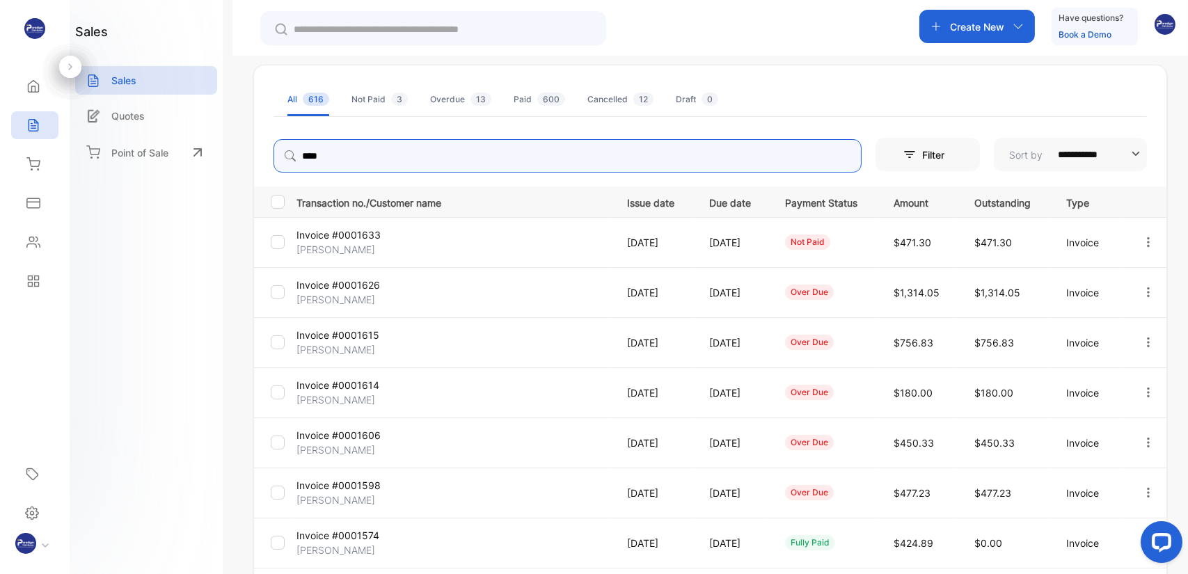
scroll to position [278, 0]
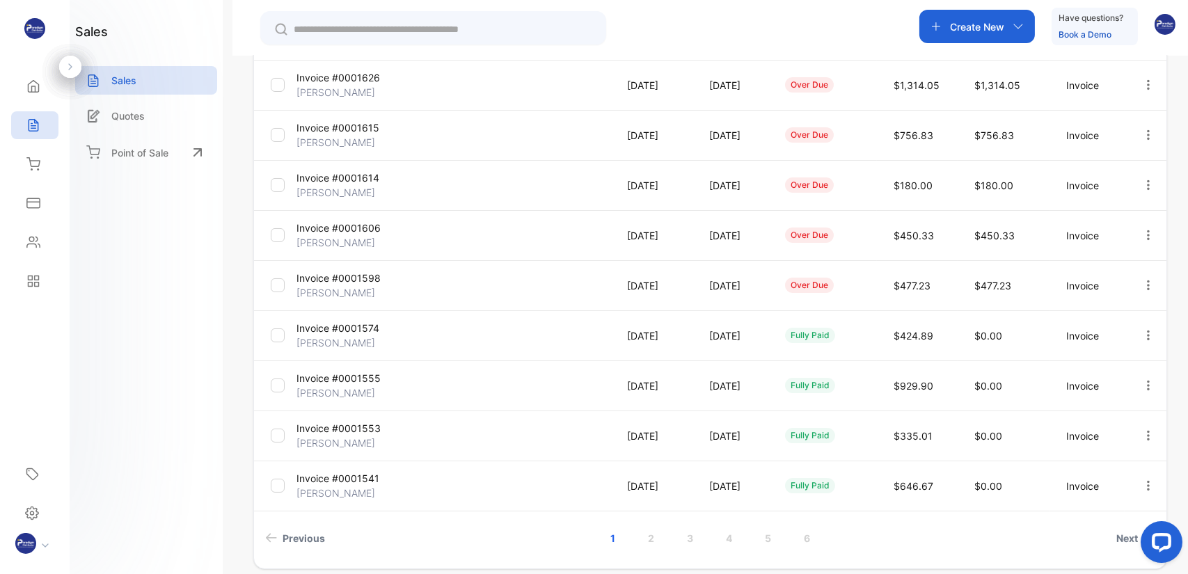
click at [329, 382] on p "Invoice #0001555" at bounding box center [348, 378] width 104 height 15
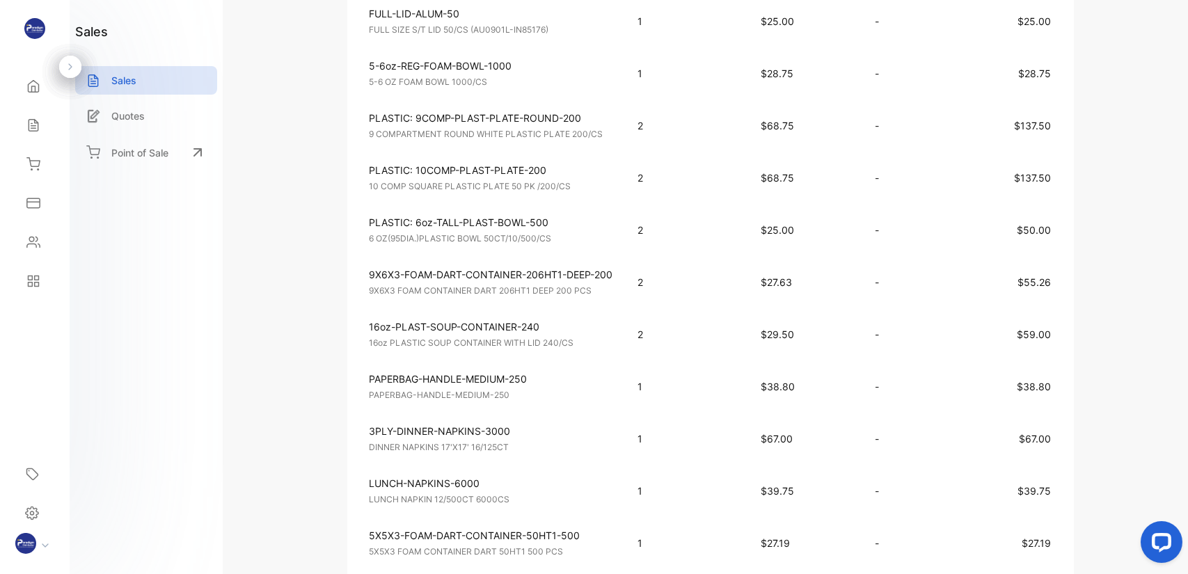
scroll to position [626, 0]
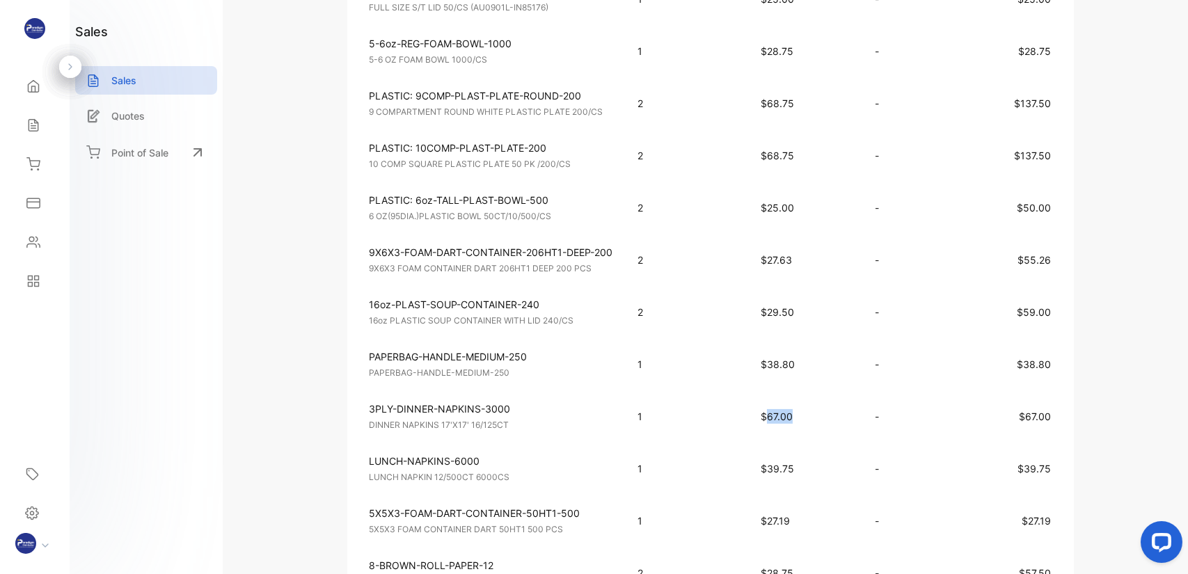
drag, startPoint x: 793, startPoint y: 406, endPoint x: 768, endPoint y: 410, distance: 26.0
click at [768, 410] on p "$67.00" at bounding box center [804, 416] width 86 height 15
copy span "67.00"
click at [856, 404] on td "$67.00" at bounding box center [804, 416] width 114 height 52
click at [836, 411] on p "$67.00" at bounding box center [804, 416] width 86 height 15
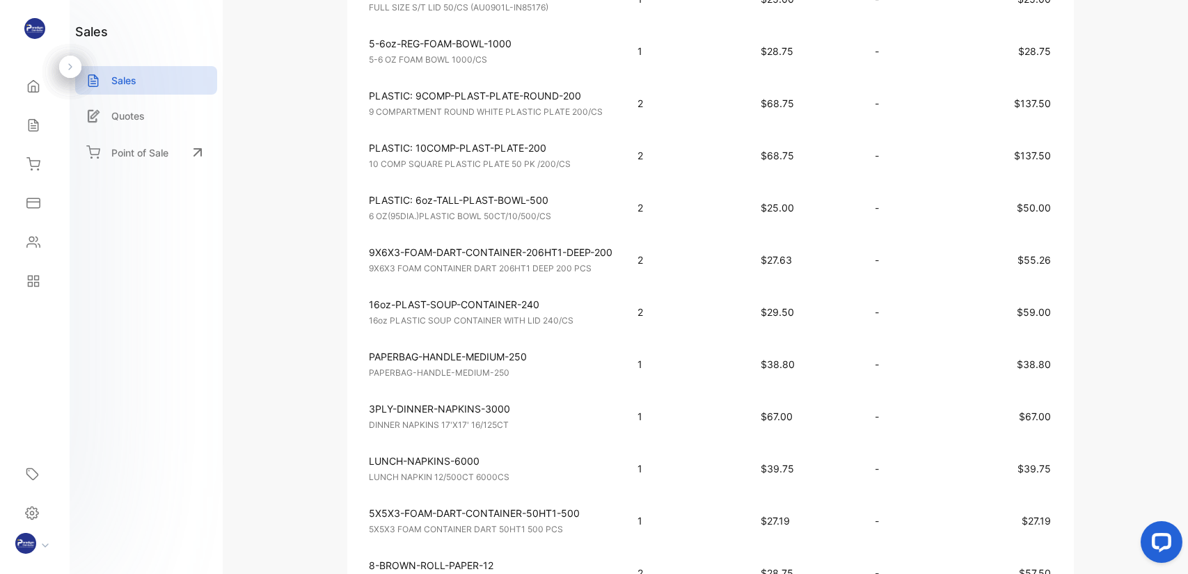
click at [832, 420] on td "$67.00" at bounding box center [804, 416] width 114 height 52
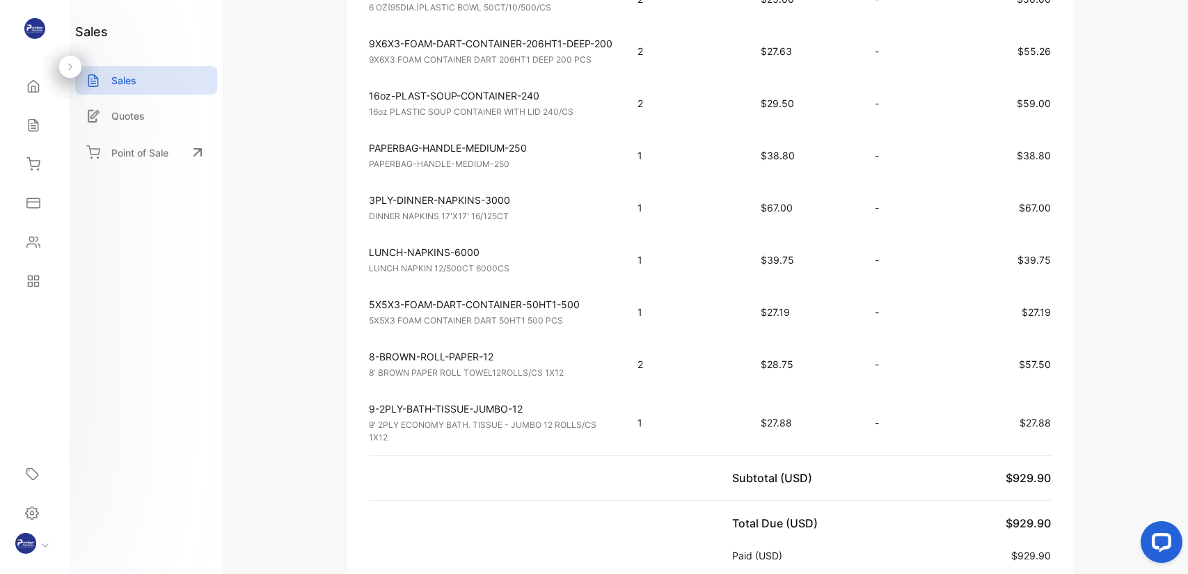
scroll to position [766, 0]
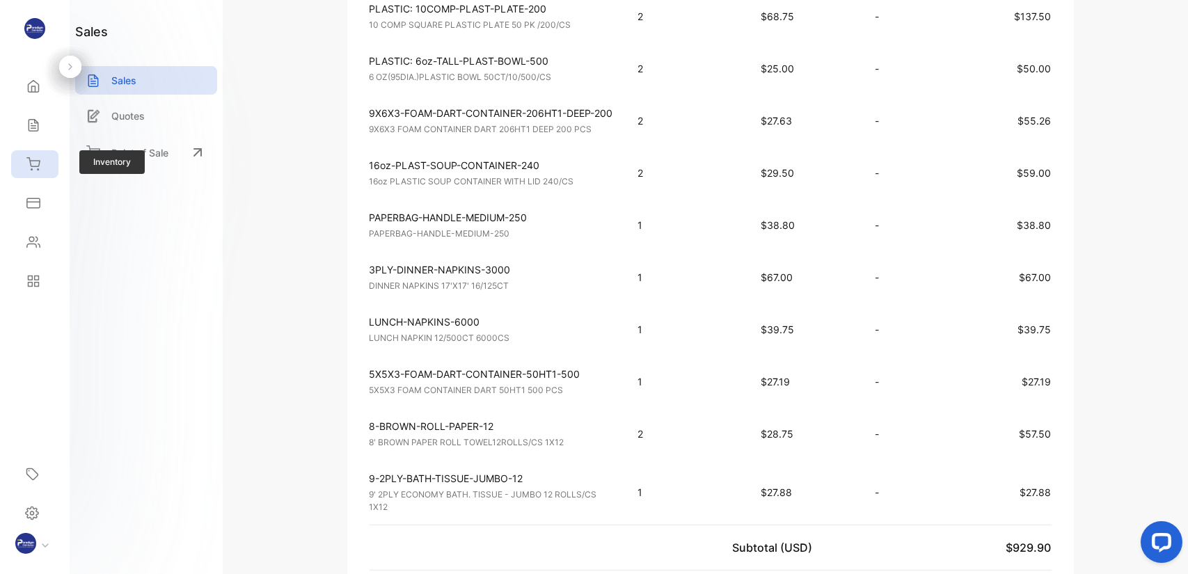
click at [27, 165] on icon at bounding box center [33, 164] width 14 height 14
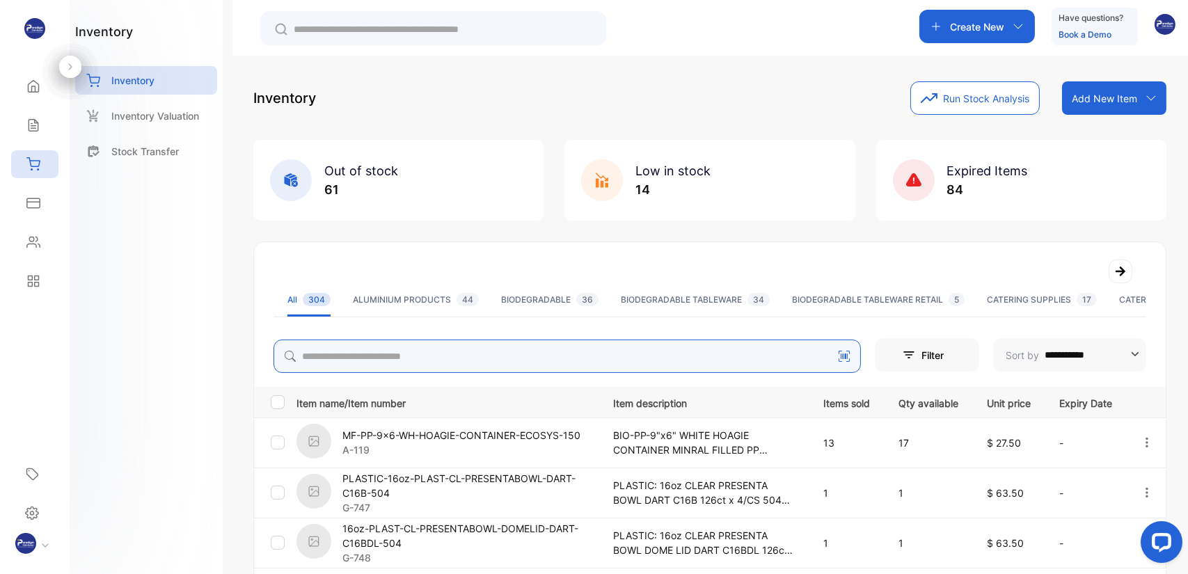
click at [338, 362] on input "search" at bounding box center [567, 356] width 587 height 33
type input "*****"
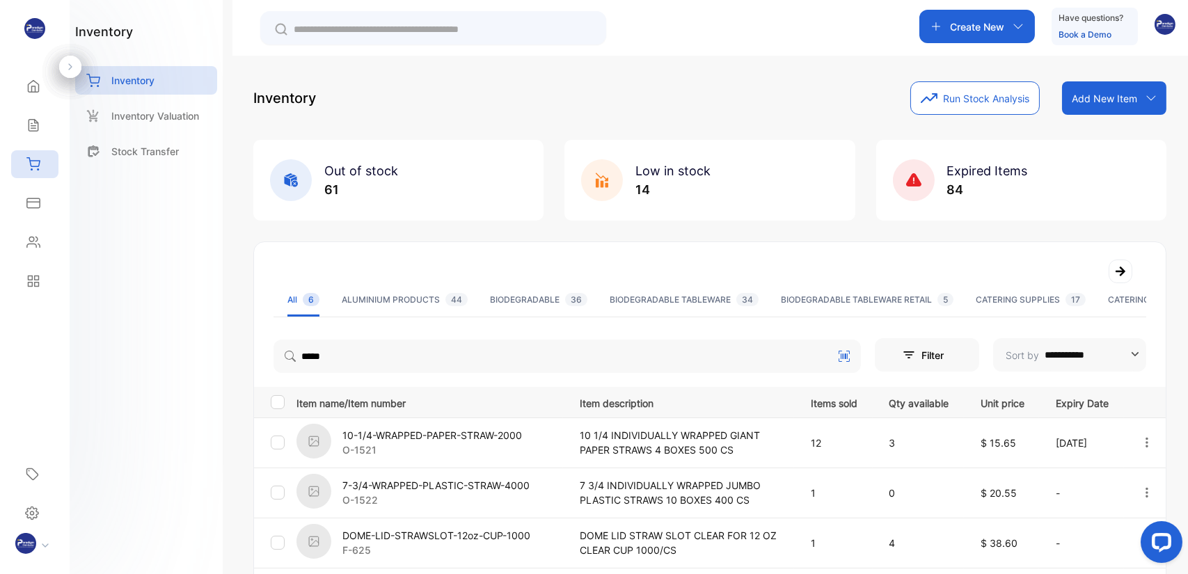
click at [654, 265] on div at bounding box center [710, 272] width 873 height 24
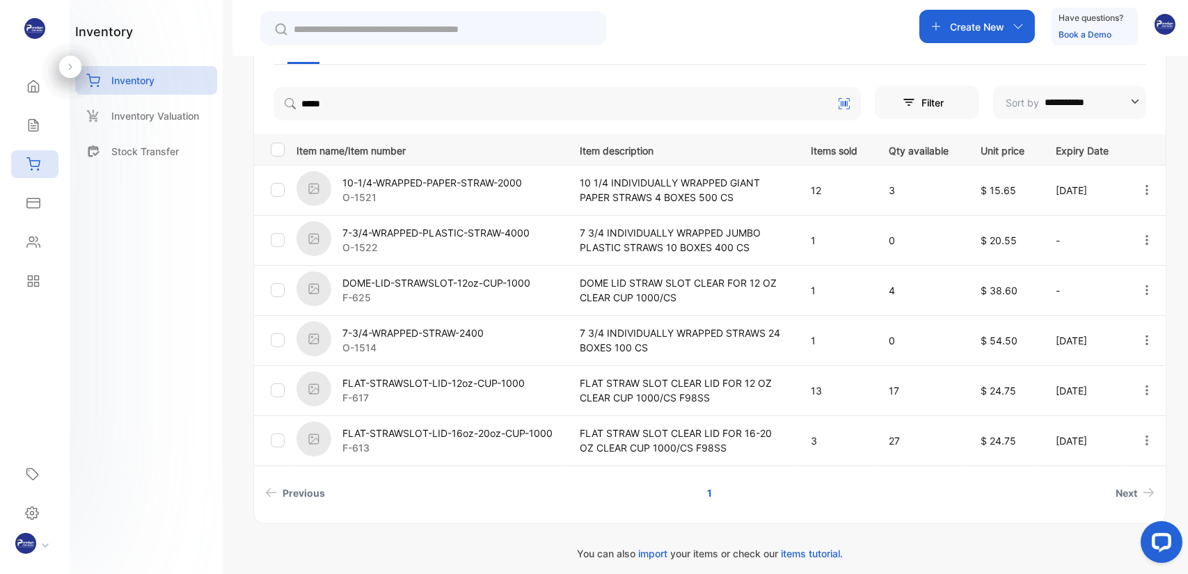
scroll to position [260, 0]
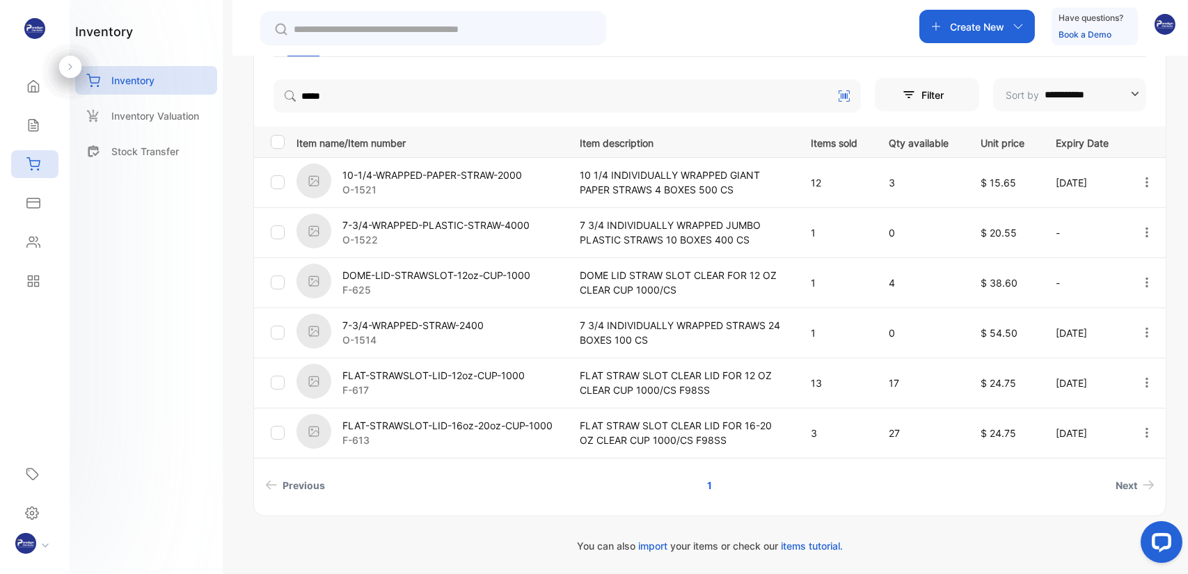
click at [670, 64] on div "**********" at bounding box center [709, 248] width 913 height 535
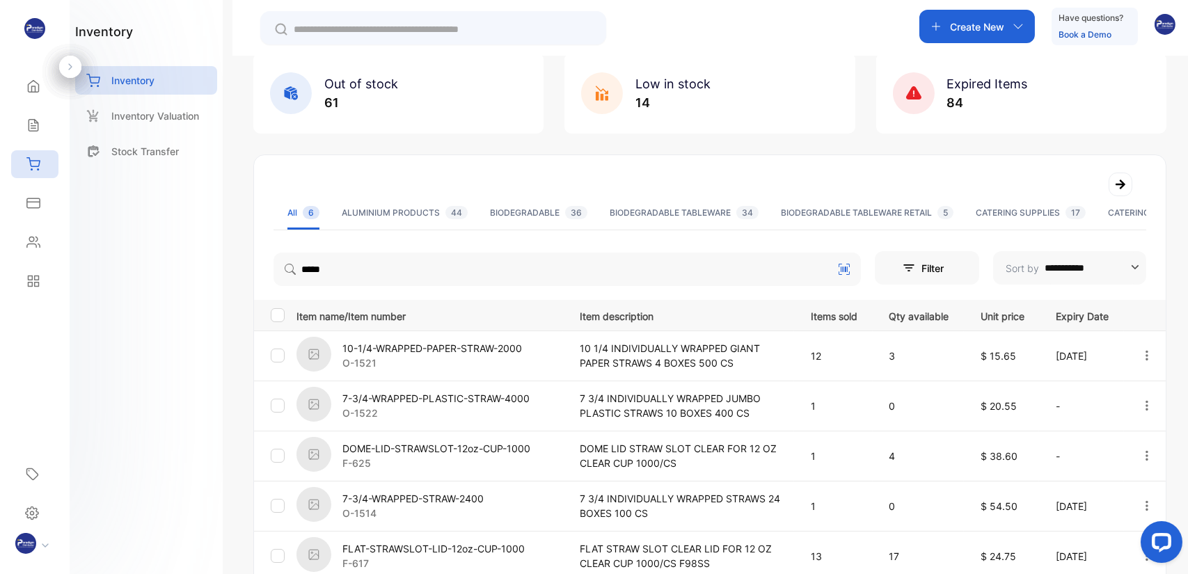
scroll to position [0, 0]
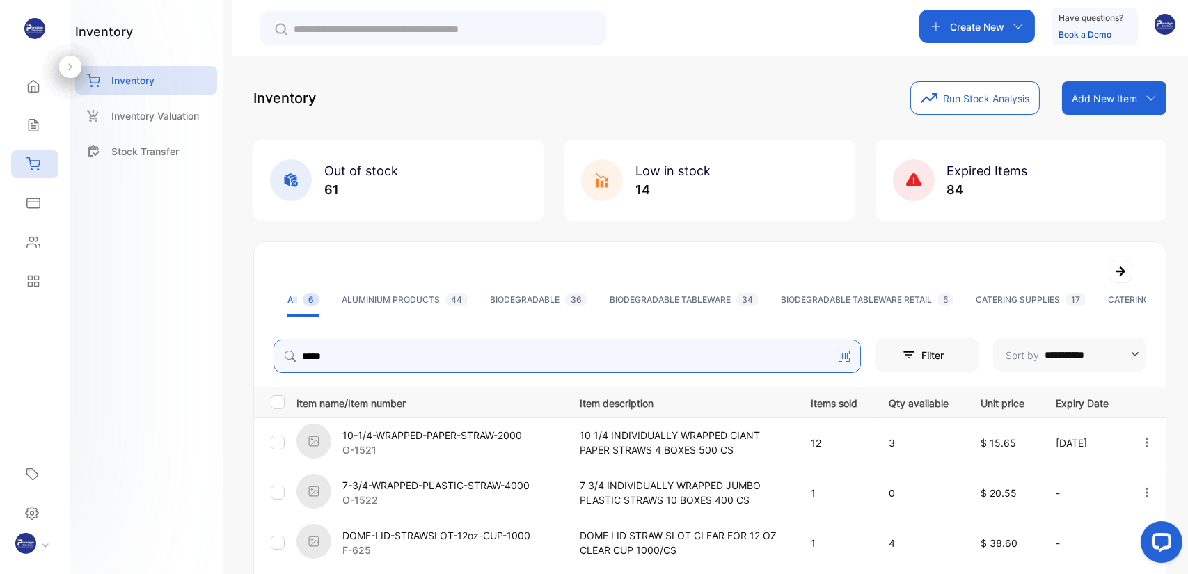
drag, startPoint x: 353, startPoint y: 357, endPoint x: 209, endPoint y: 312, distance: 150.8
click at [209, 312] on div "**********" at bounding box center [594, 329] width 1188 height 658
type input "********"
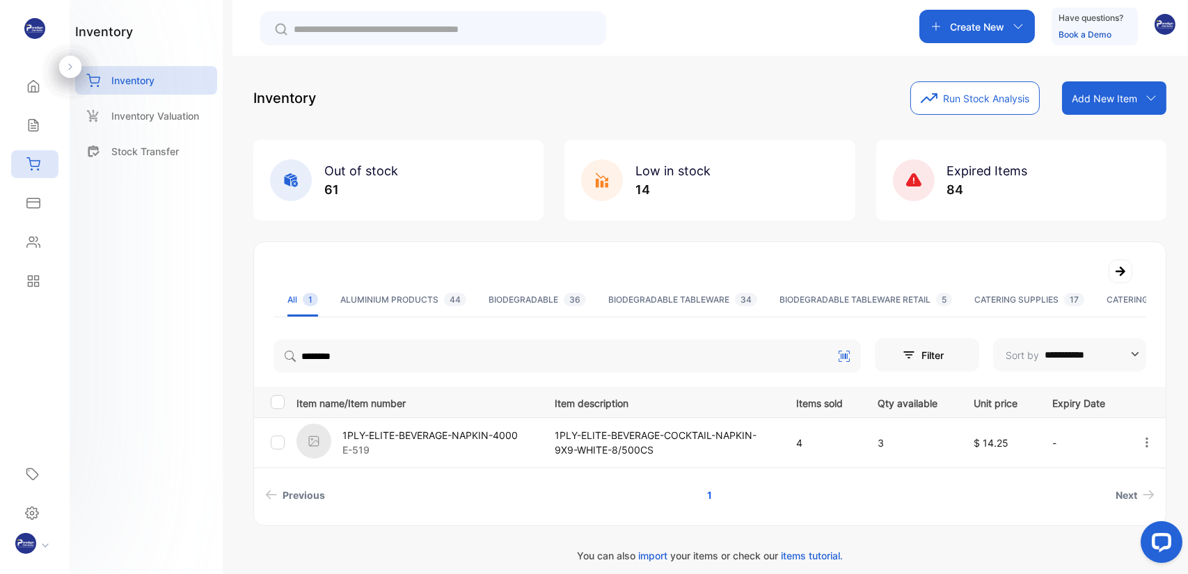
click at [441, 436] on p "1PLY-ELITE-BEVERAGE-NAPKIN-4000" at bounding box center [429, 435] width 175 height 15
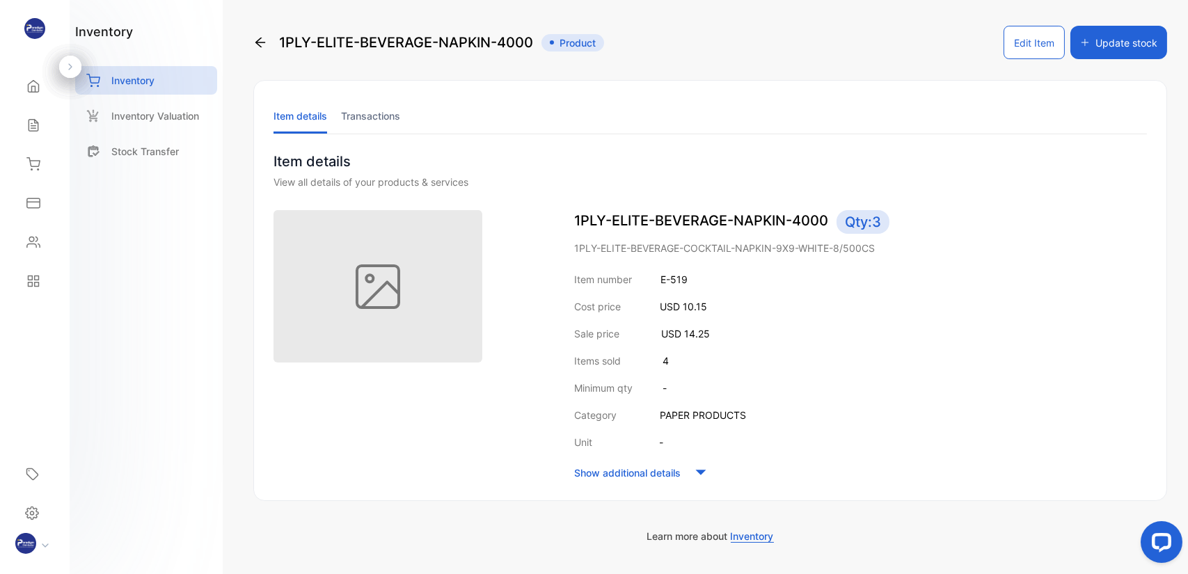
click at [366, 107] on li "Transactions" at bounding box center [370, 115] width 59 height 35
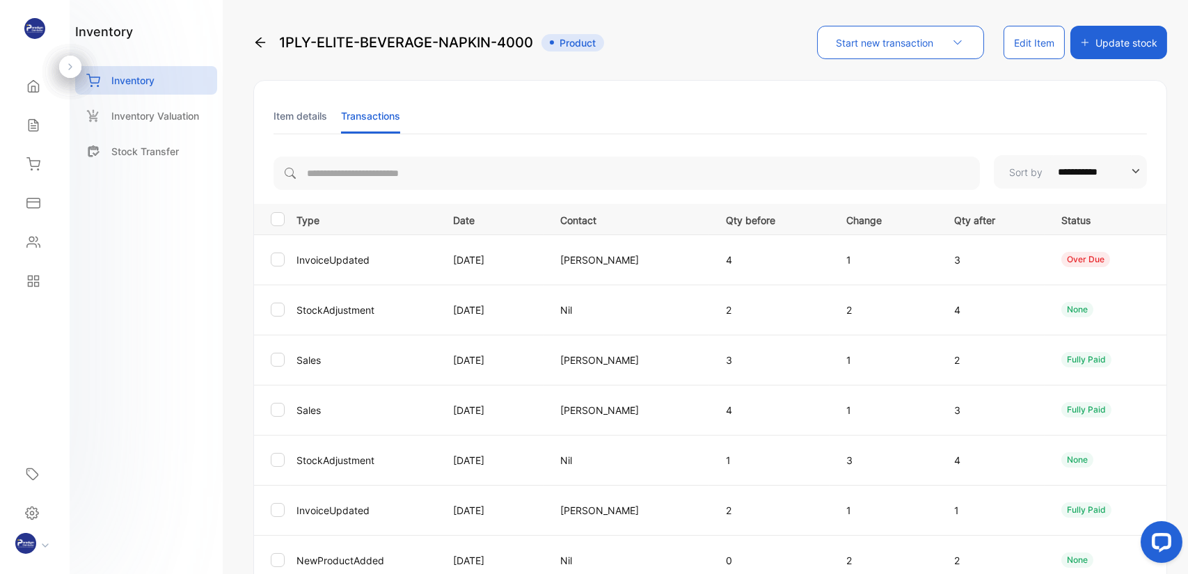
click at [260, 37] on icon at bounding box center [260, 42] width 14 height 14
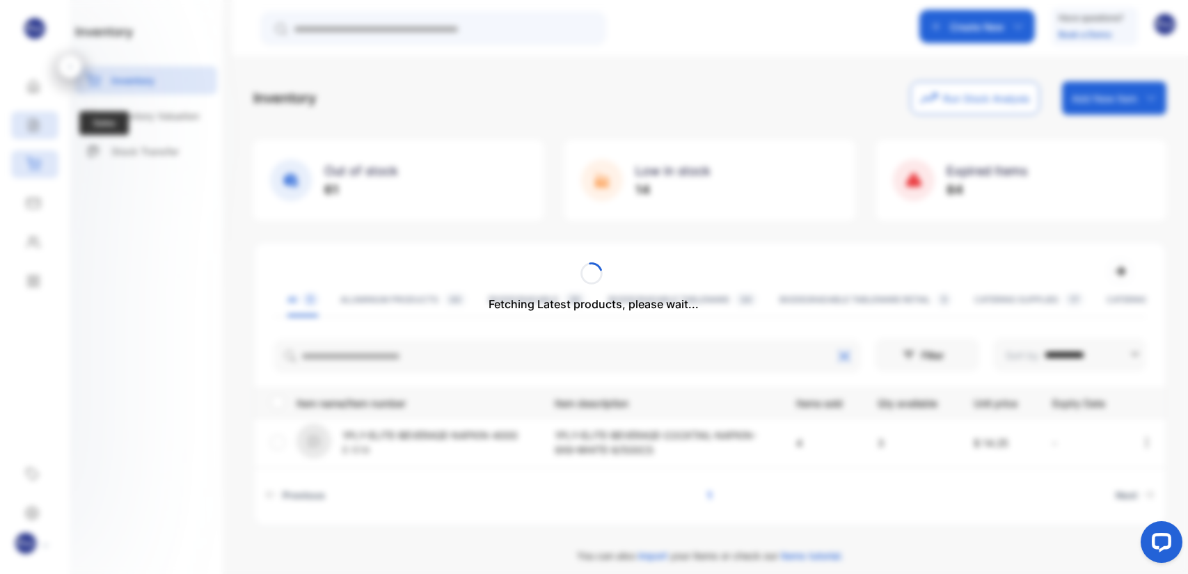
click at [38, 129] on div "Fetching Latest products, please wait..." at bounding box center [594, 287] width 1188 height 574
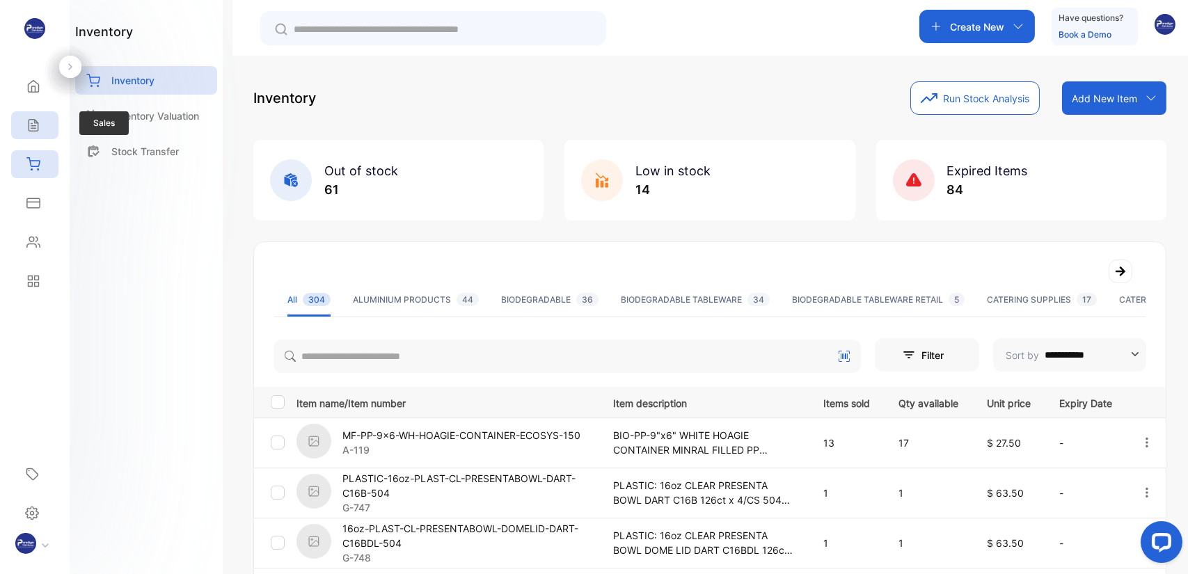
click at [31, 127] on icon at bounding box center [33, 126] width 9 height 12
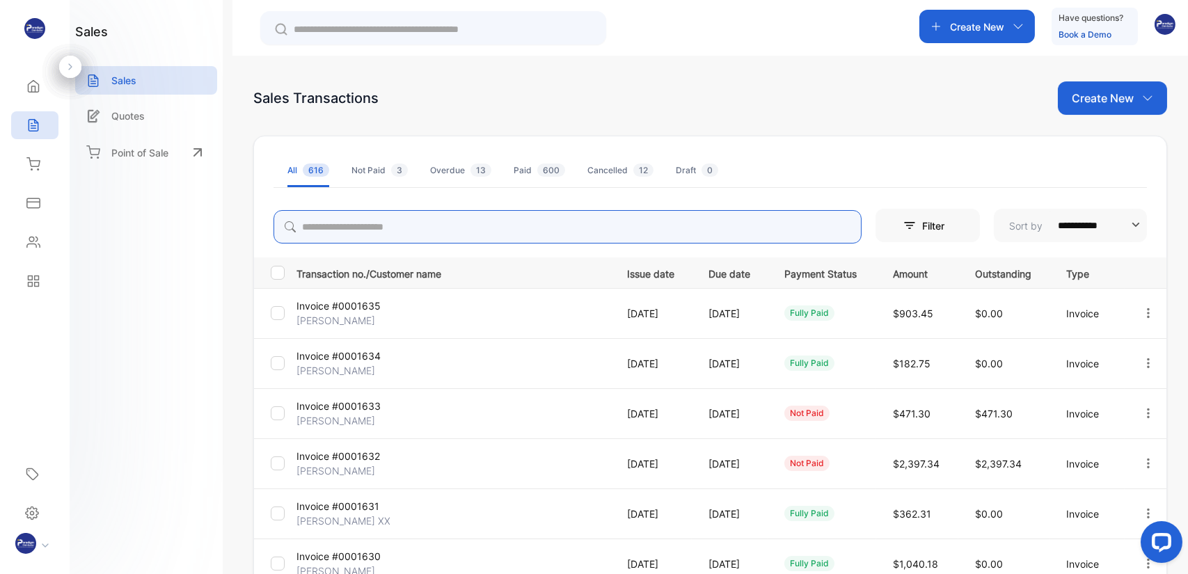
click at [361, 232] on input "search" at bounding box center [568, 226] width 588 height 33
type input "****"
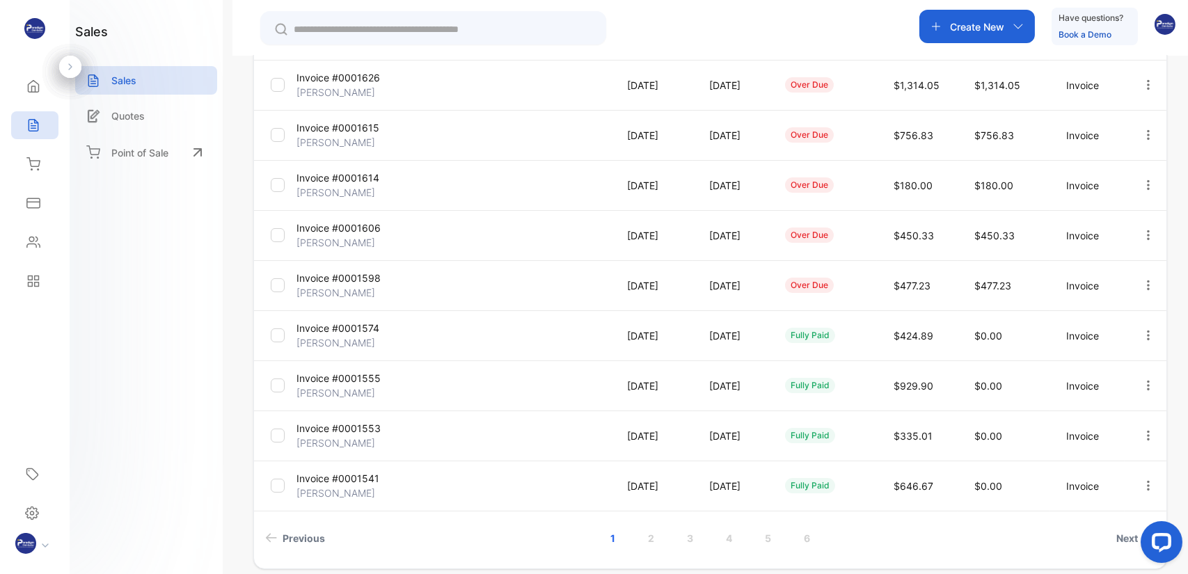
scroll to position [337, 0]
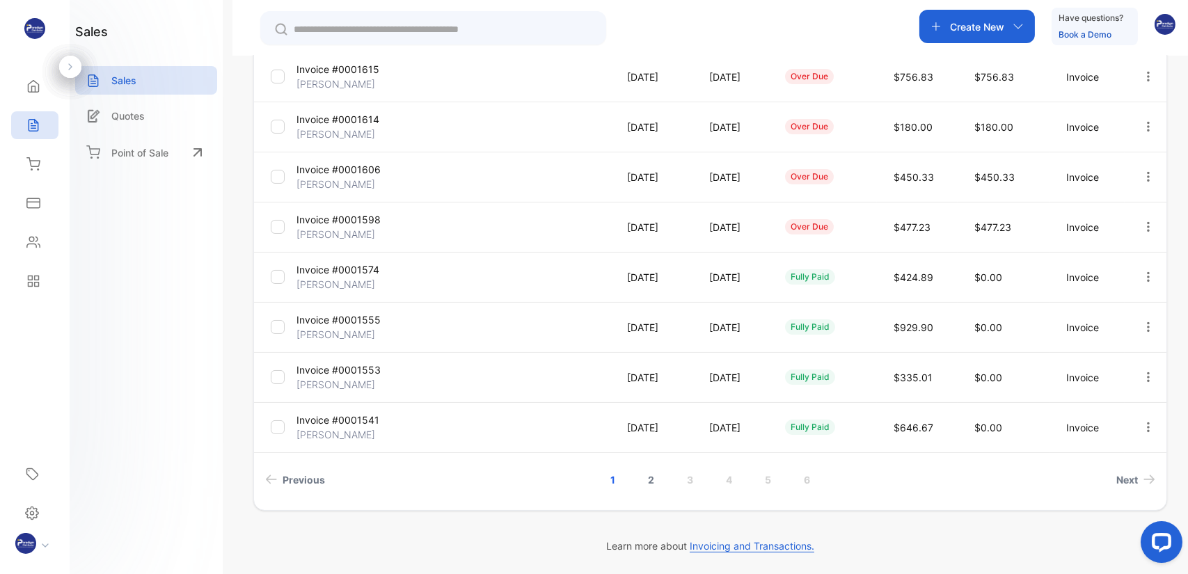
click at [648, 482] on link "2" at bounding box center [651, 480] width 40 height 26
click at [605, 473] on link "1" at bounding box center [613, 480] width 38 height 26
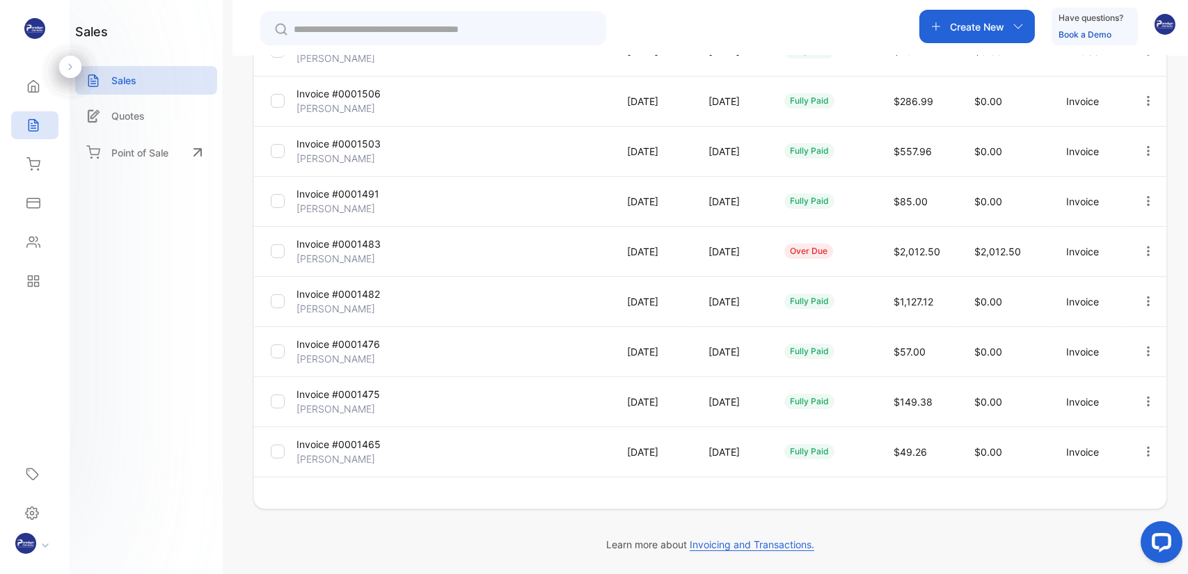
scroll to position [312, 0]
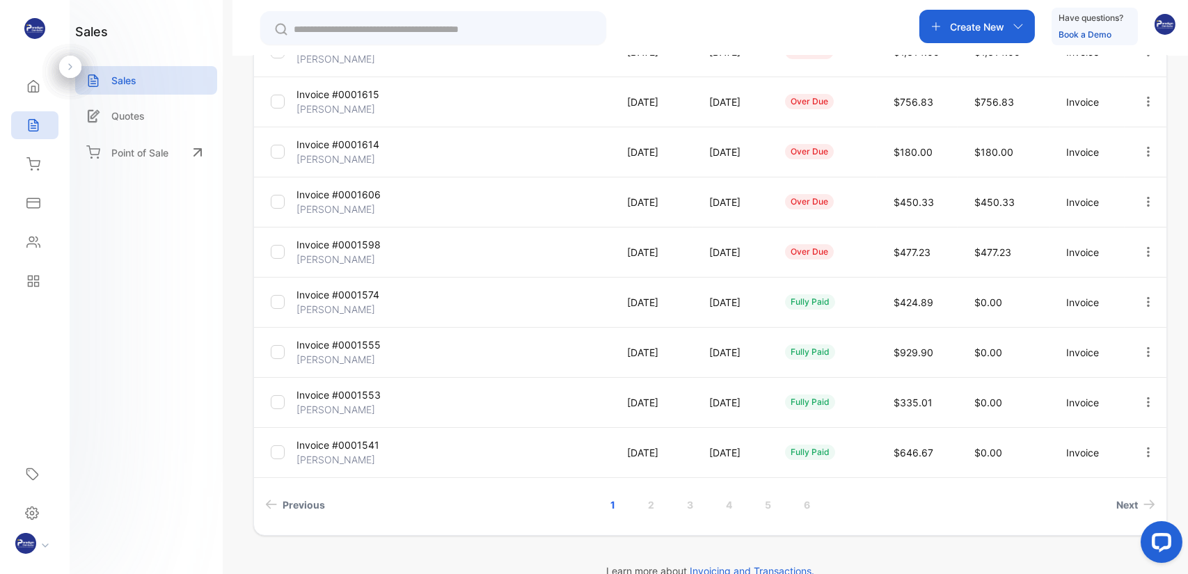
click at [329, 251] on p "Invoice #0001598" at bounding box center [348, 244] width 104 height 15
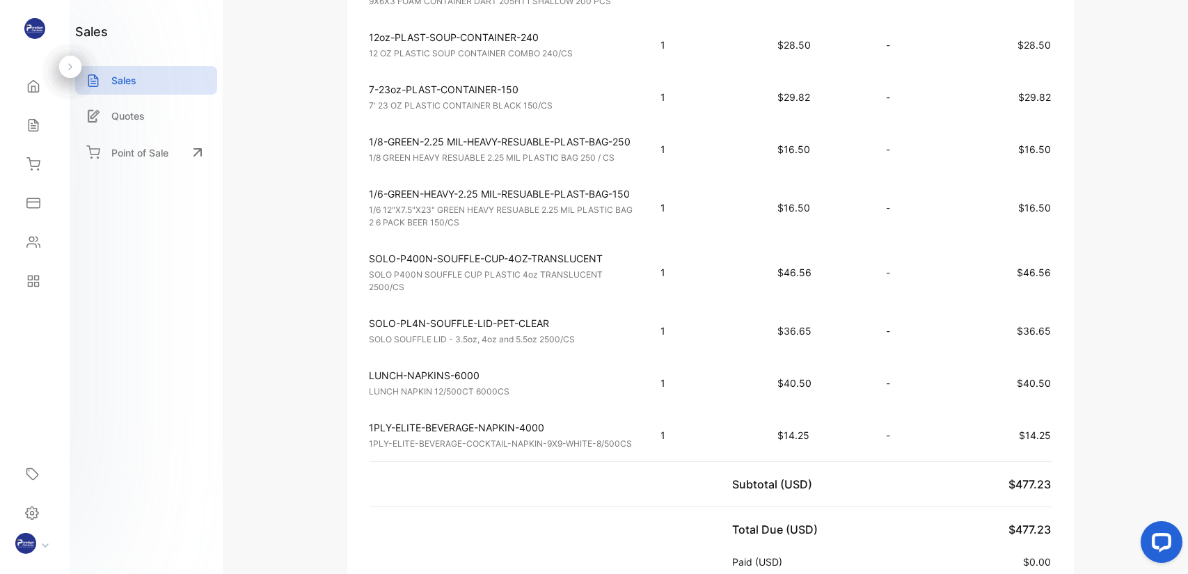
scroll to position [729, 0]
